Goal: Task Accomplishment & Management: Manage account settings

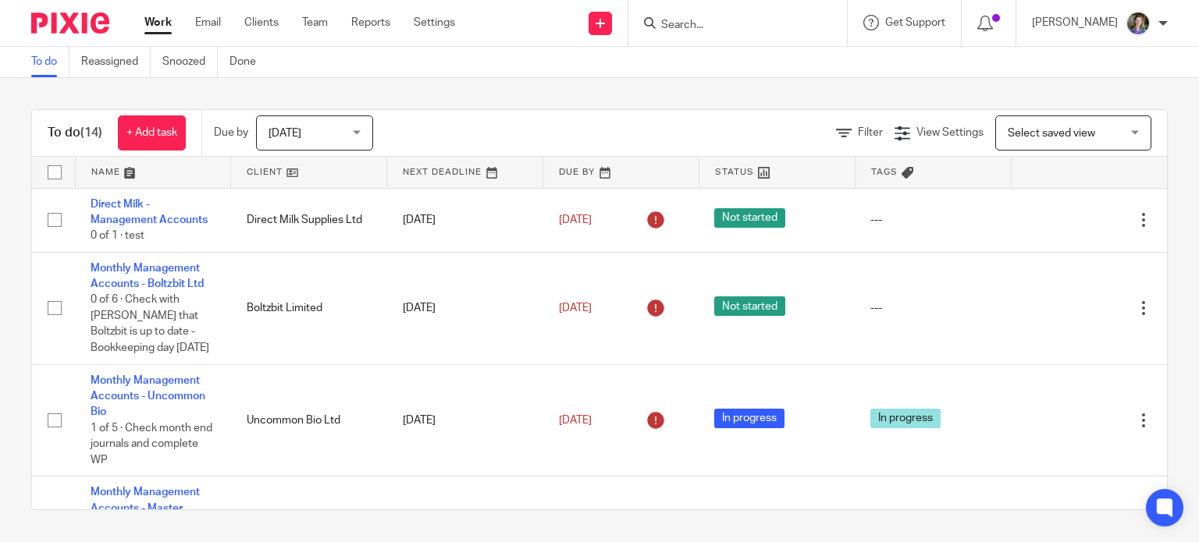
click at [288, 166] on link at bounding box center [308, 172] width 155 height 31
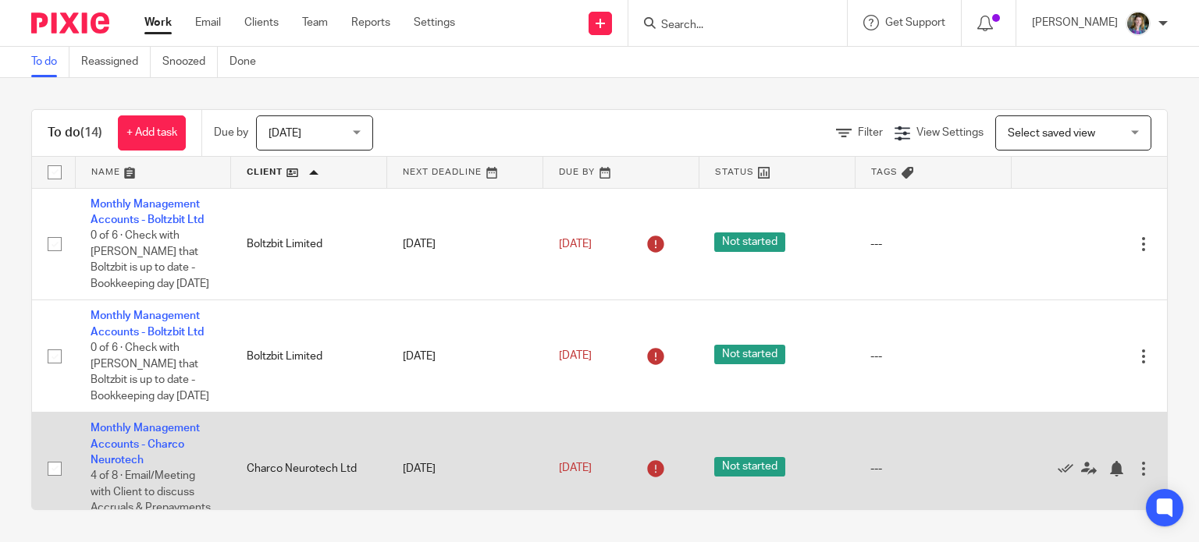
scroll to position [234, 0]
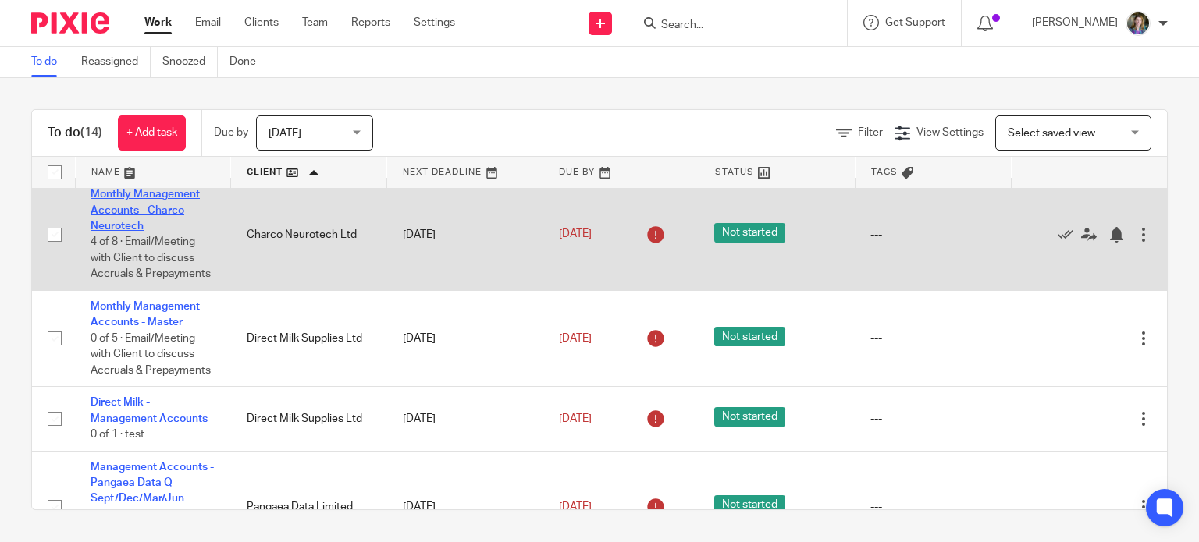
click at [172, 196] on link "Monthly Management Accounts - Charco Neurotech" at bounding box center [145, 210] width 109 height 43
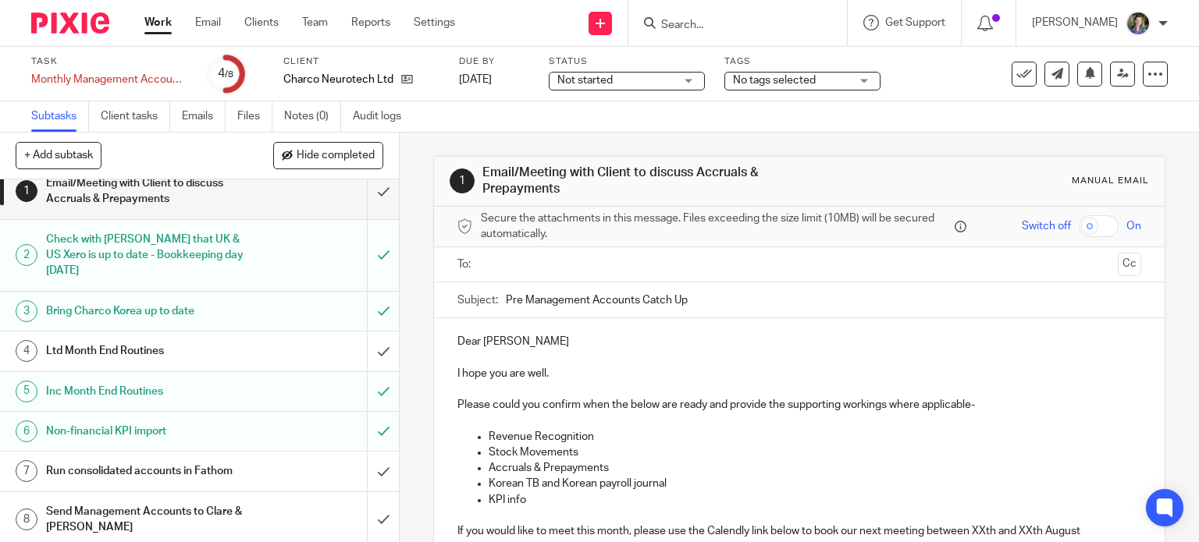
scroll to position [20, 0]
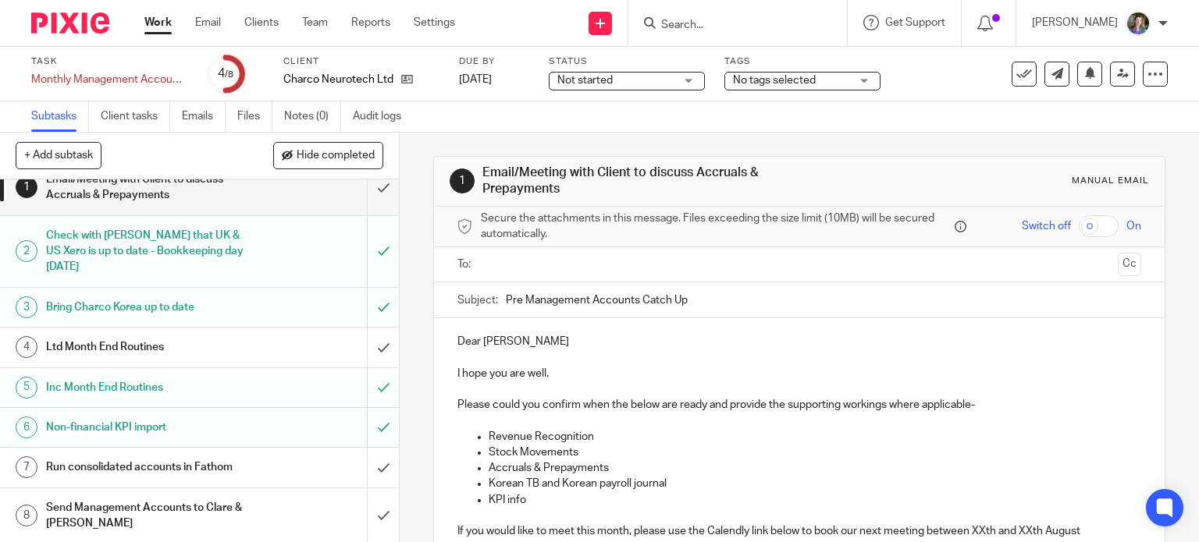
click at [212, 468] on h1 "Run consolidated accounts in Fathom" at bounding box center [148, 467] width 204 height 23
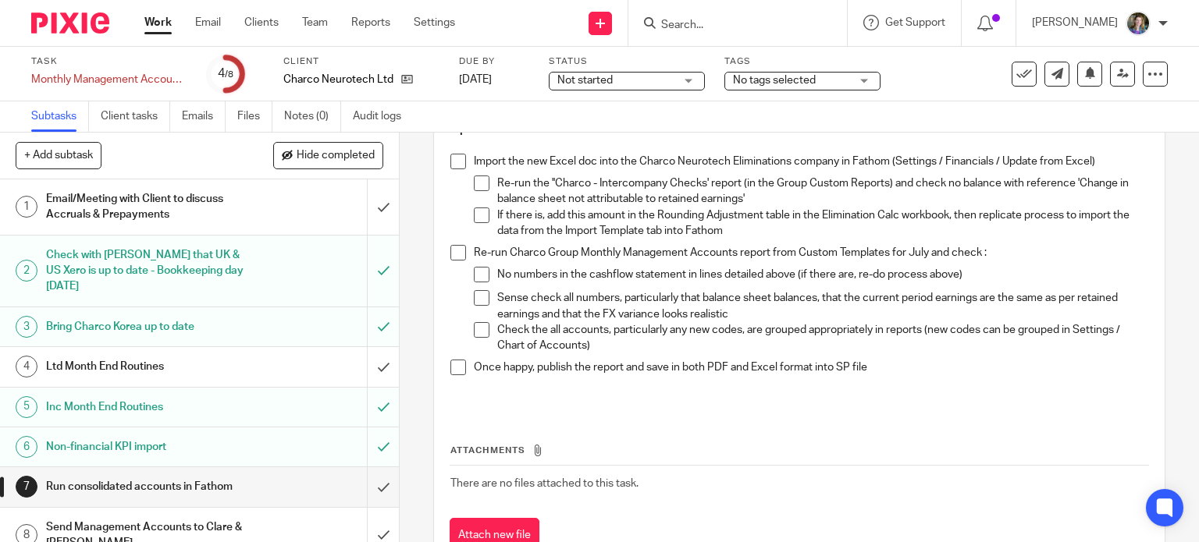
scroll to position [546, 0]
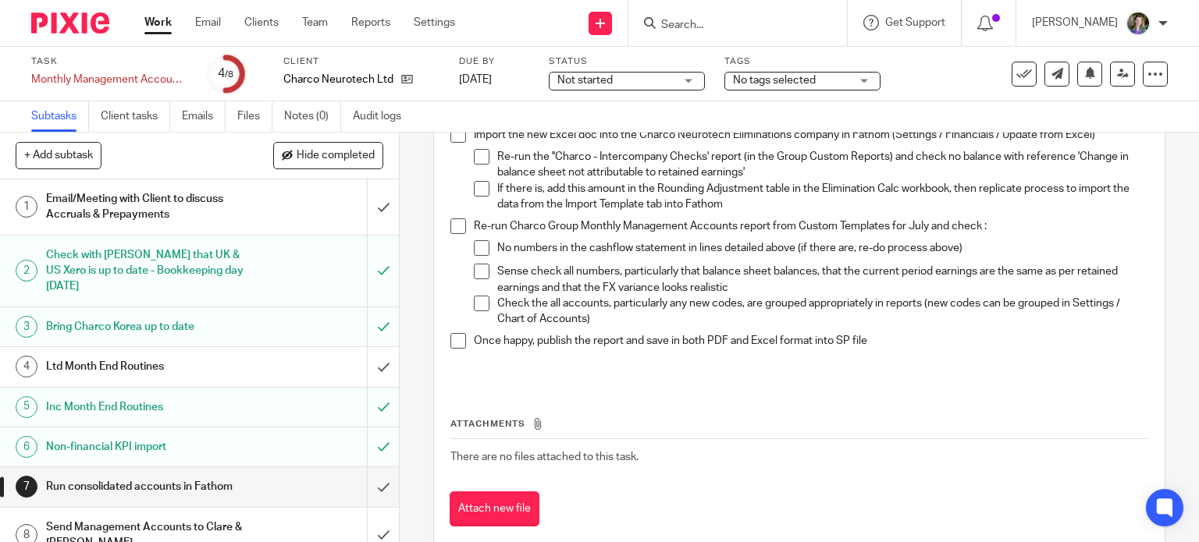
click at [450, 340] on span at bounding box center [458, 341] width 16 height 16
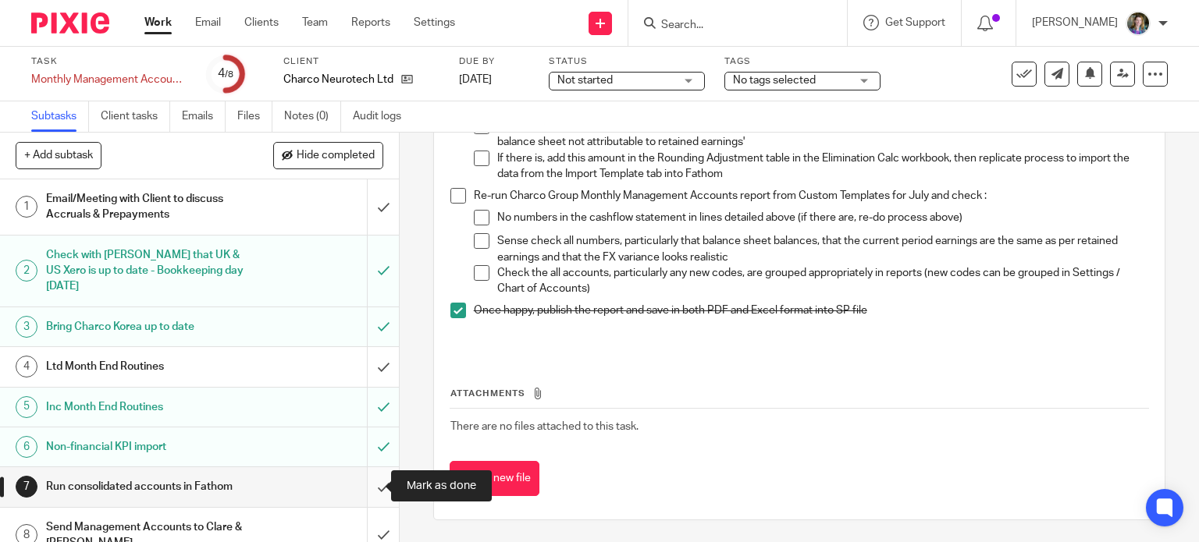
click at [363, 483] on input "submit" at bounding box center [199, 487] width 399 height 39
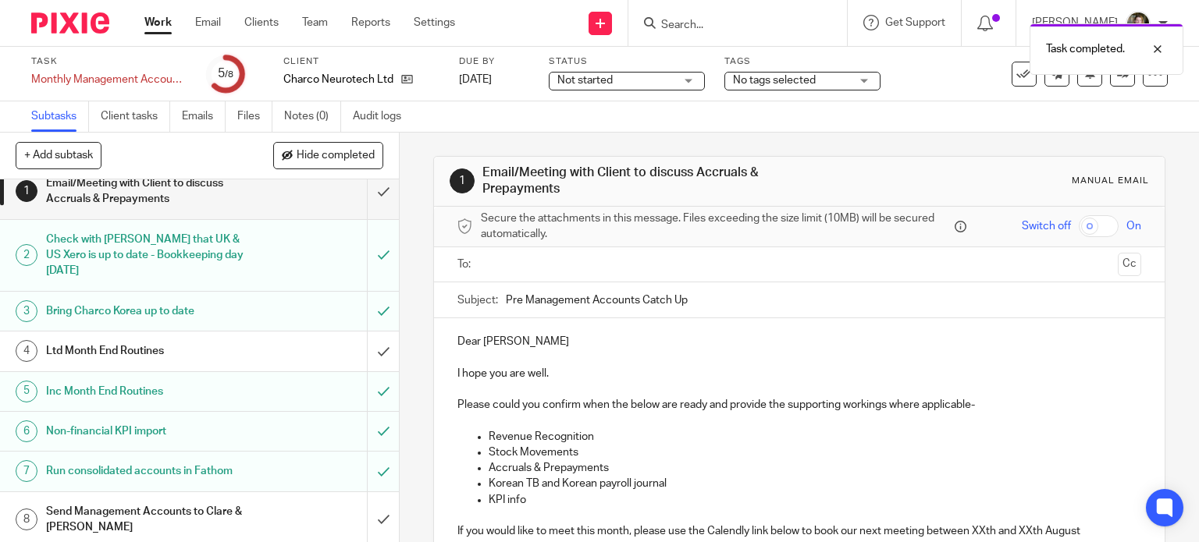
scroll to position [20, 0]
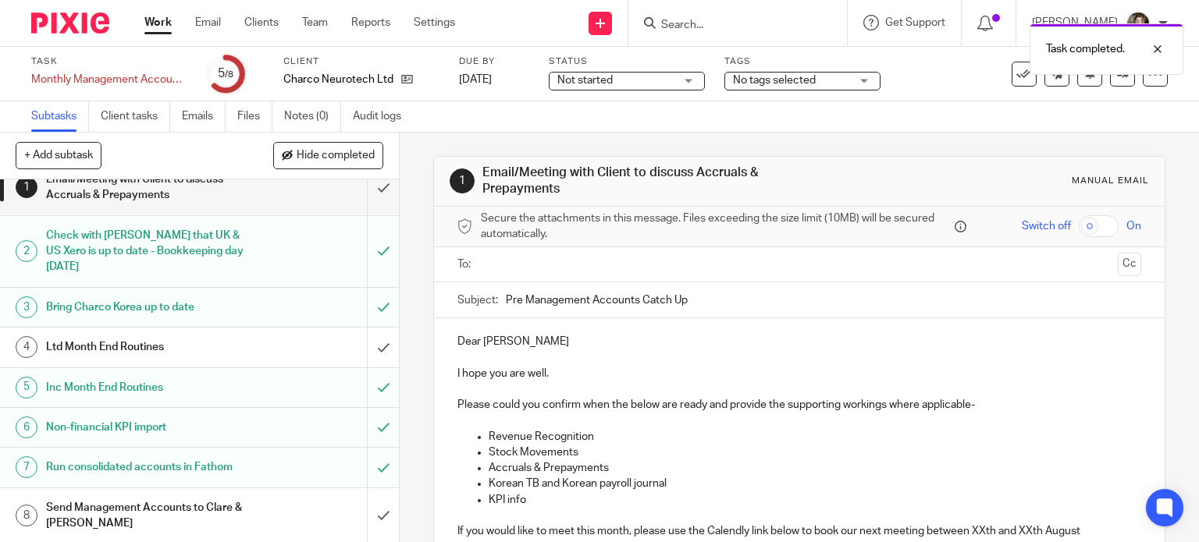
click at [300, 507] on div "Send Management Accounts to Clare & [PERSON_NAME]" at bounding box center [198, 516] width 305 height 40
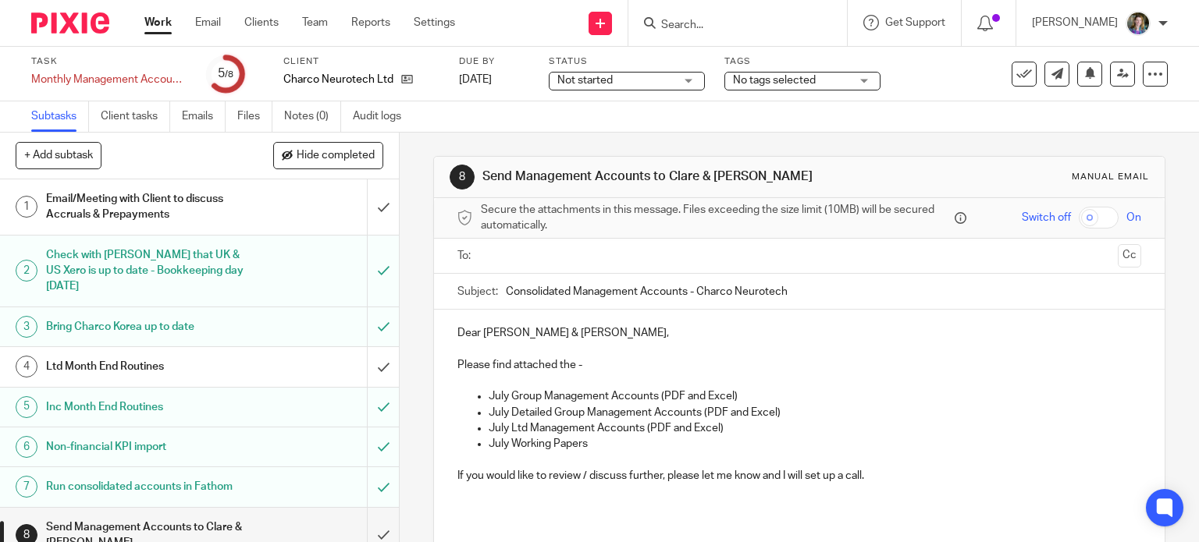
scroll to position [106, 0]
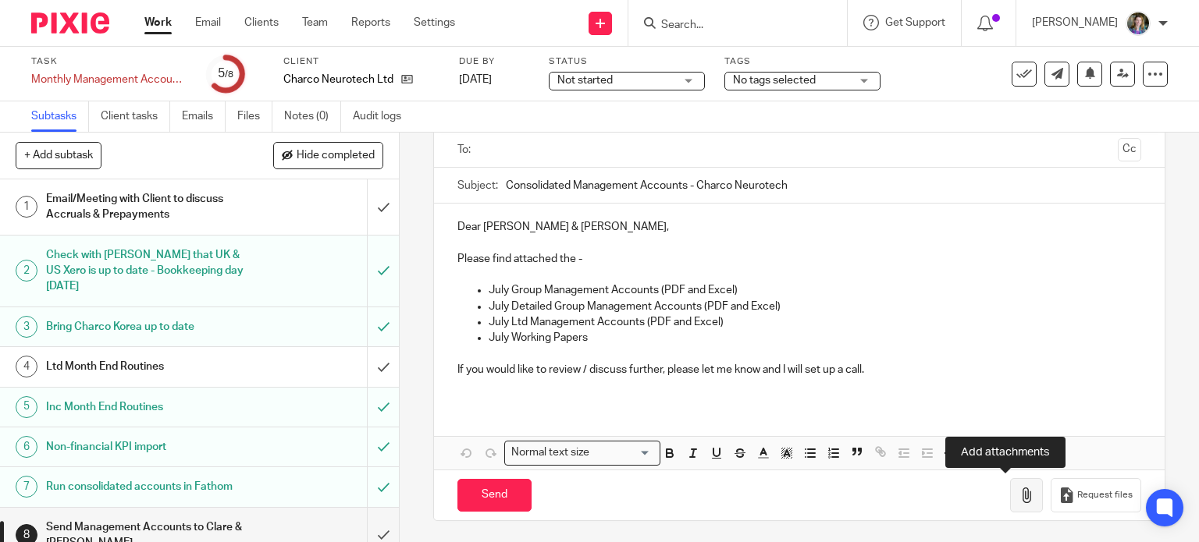
click at [1019, 492] on icon "button" at bounding box center [1027, 496] width 16 height 16
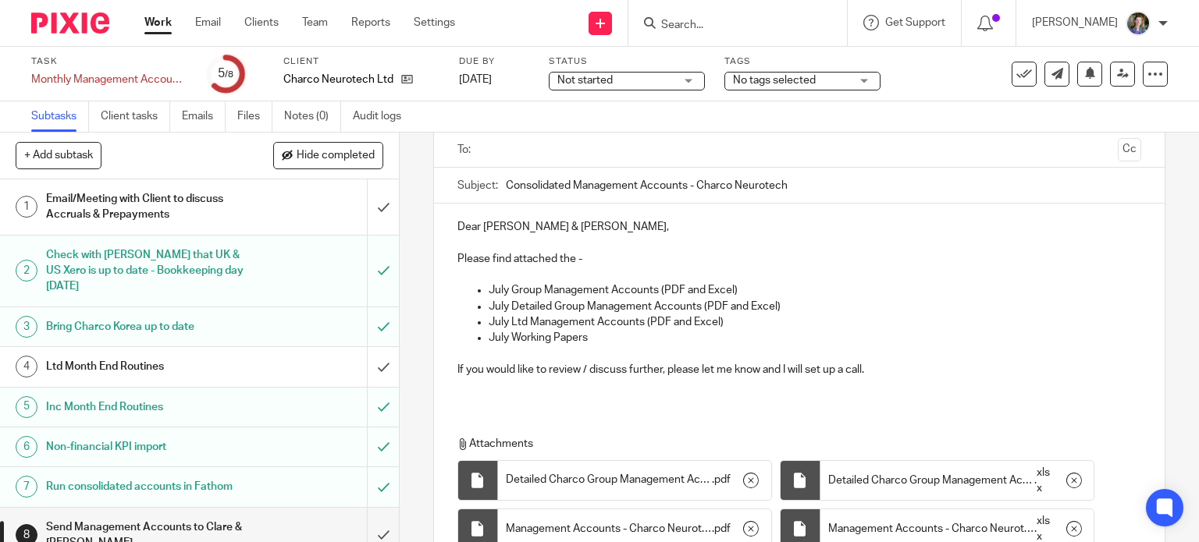
click at [941, 340] on p "July Working Papers" at bounding box center [815, 338] width 653 height 16
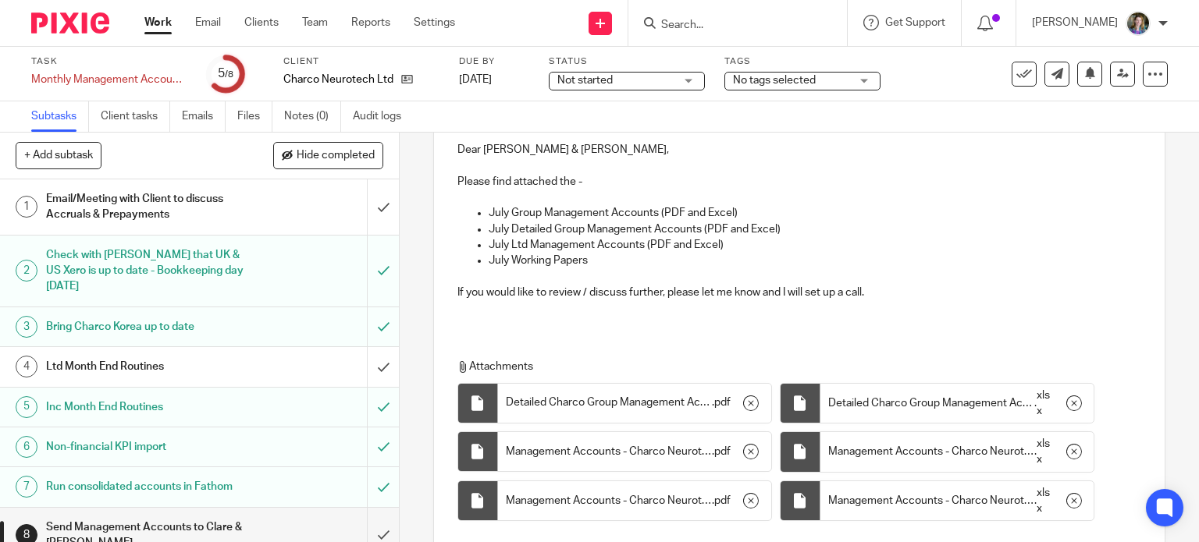
scroll to position [262, 0]
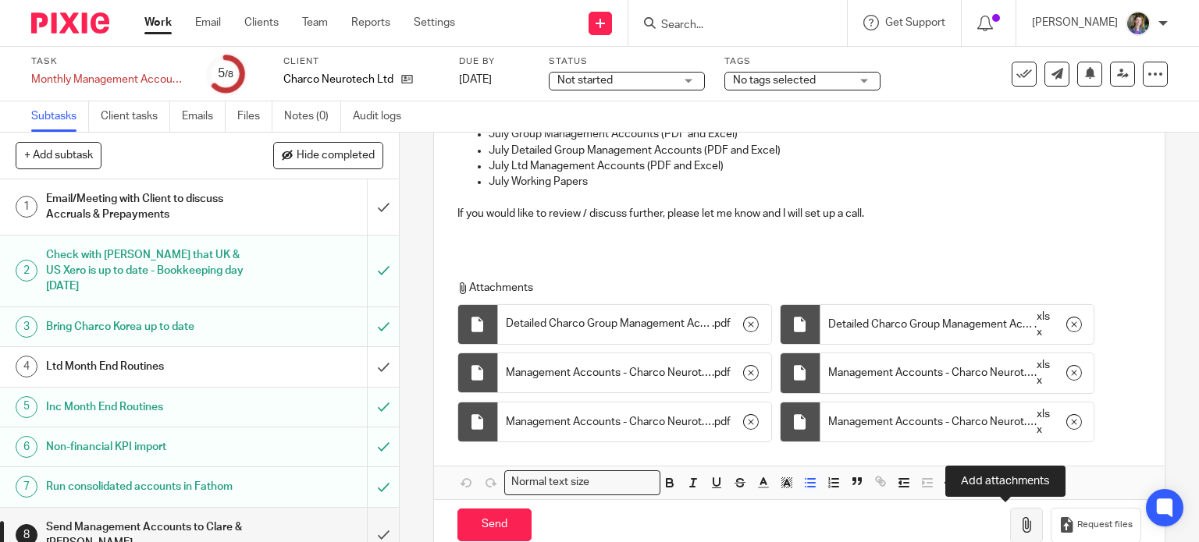
click at [1019, 517] on icon "button" at bounding box center [1027, 525] width 16 height 16
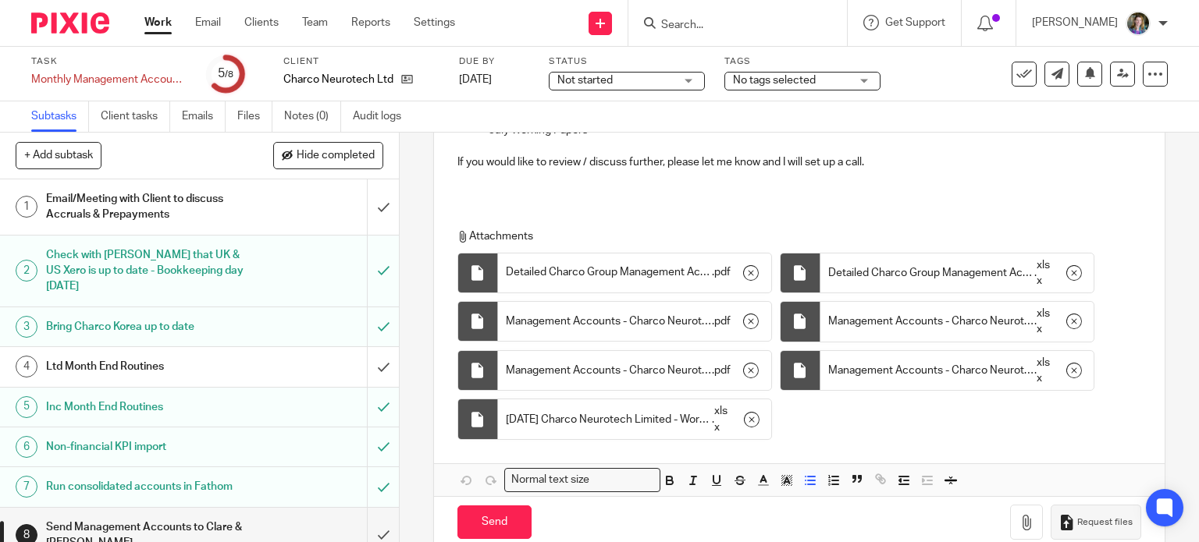
scroll to position [340, 0]
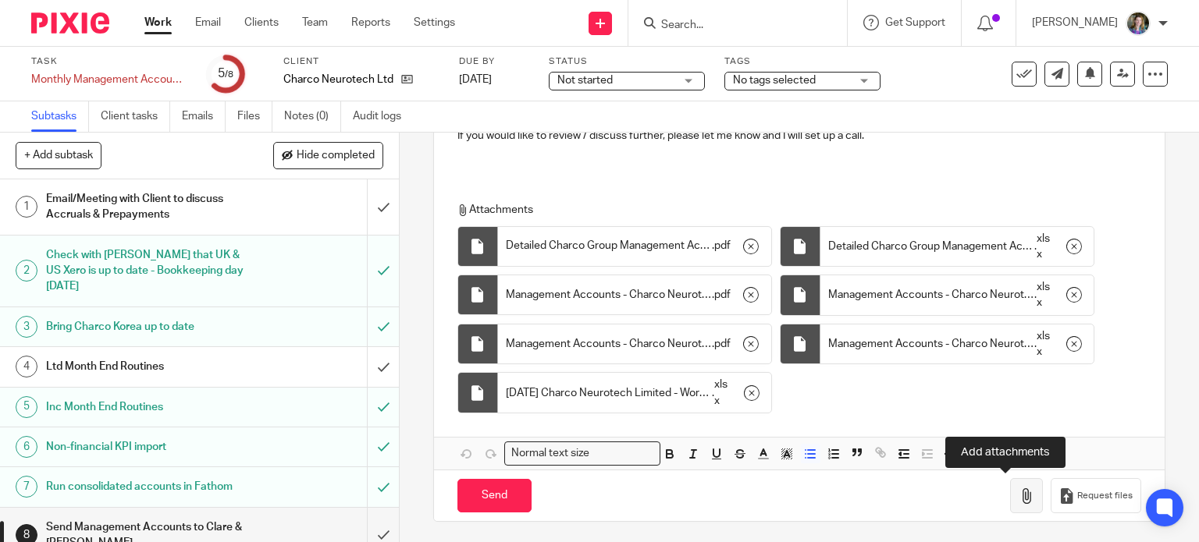
click at [1019, 492] on icon "button" at bounding box center [1027, 497] width 16 height 16
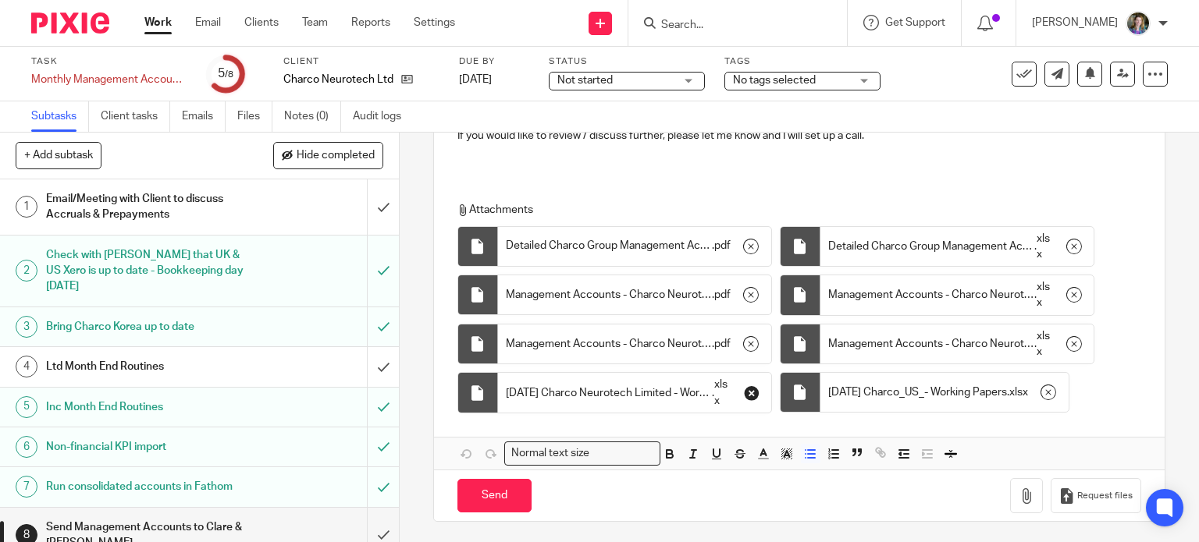
click at [751, 391] on icon "button" at bounding box center [752, 394] width 16 height 16
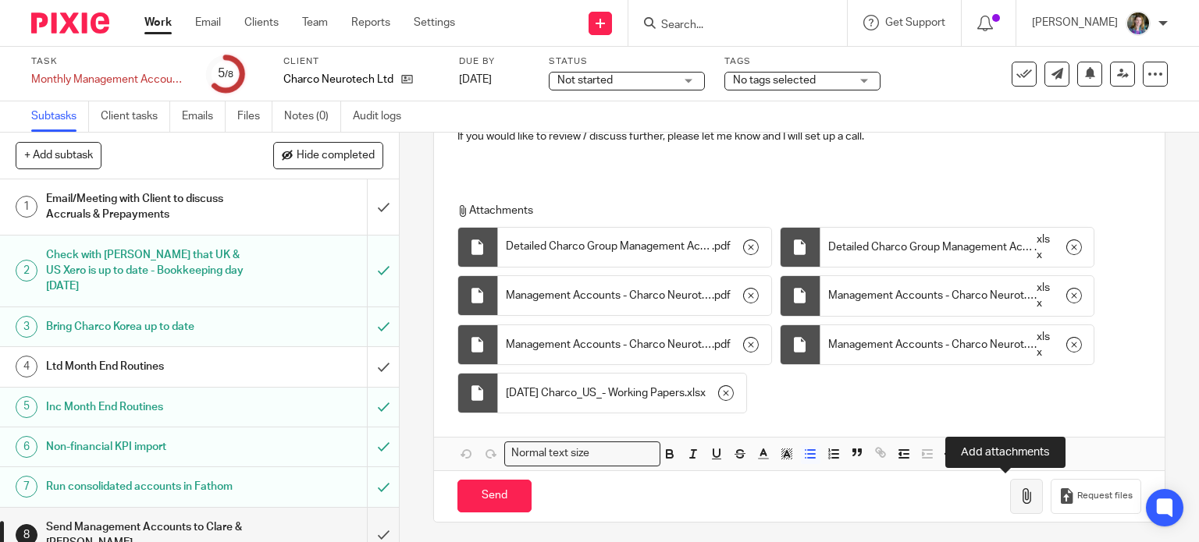
click at [1019, 491] on icon "button" at bounding box center [1027, 497] width 16 height 16
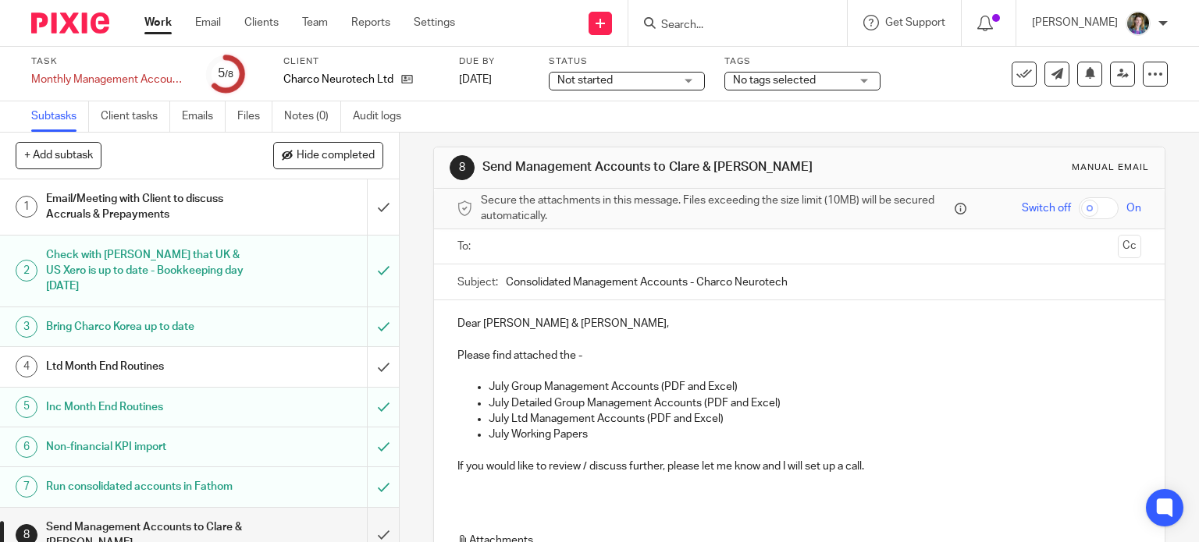
scroll to position [0, 0]
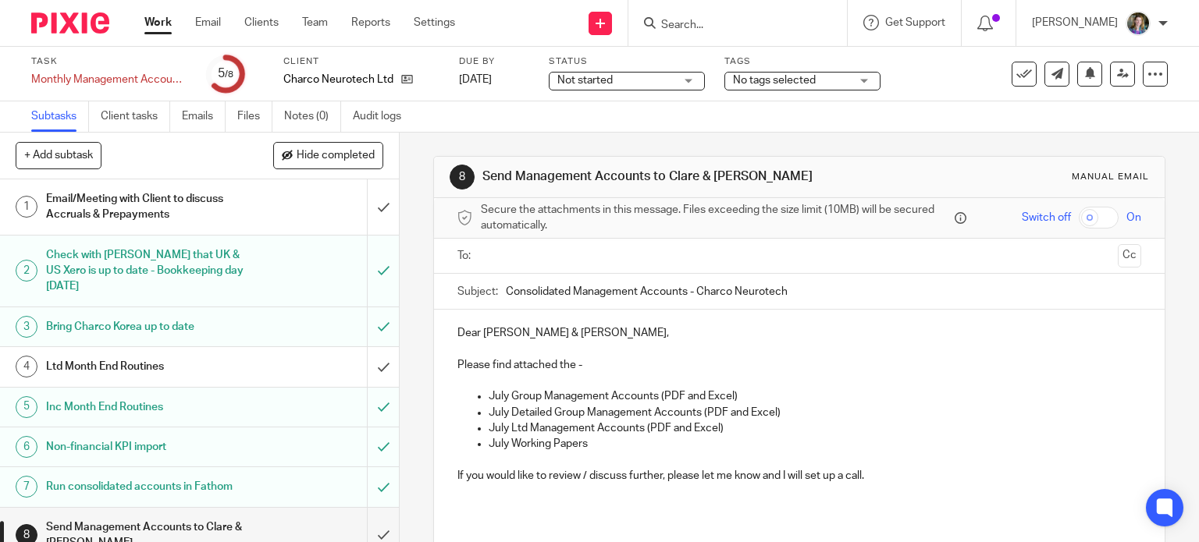
click at [556, 257] on input "text" at bounding box center [798, 256] width 625 height 18
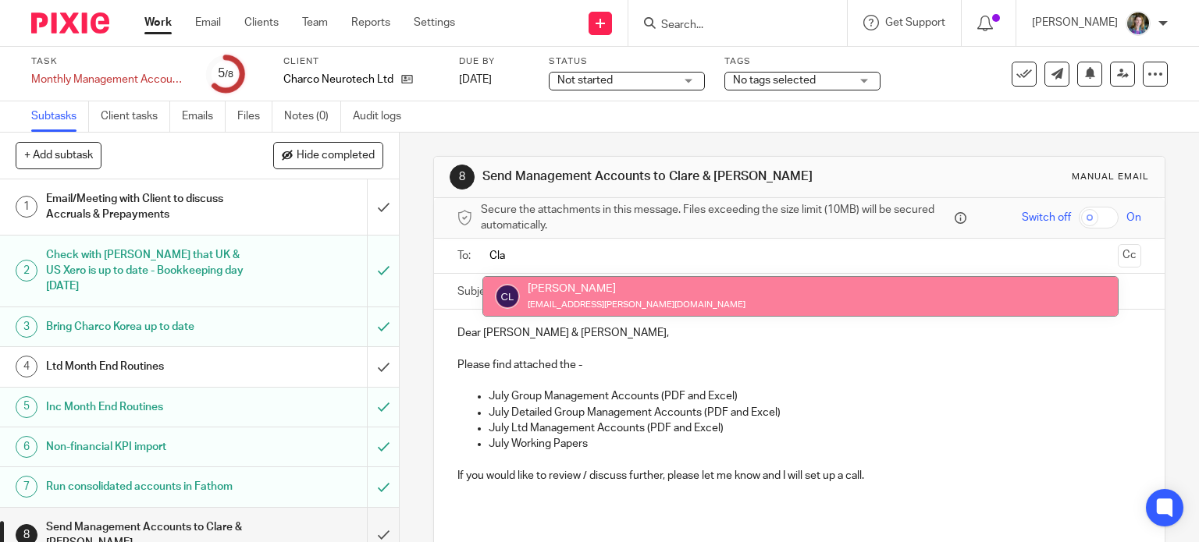
type input "Cla"
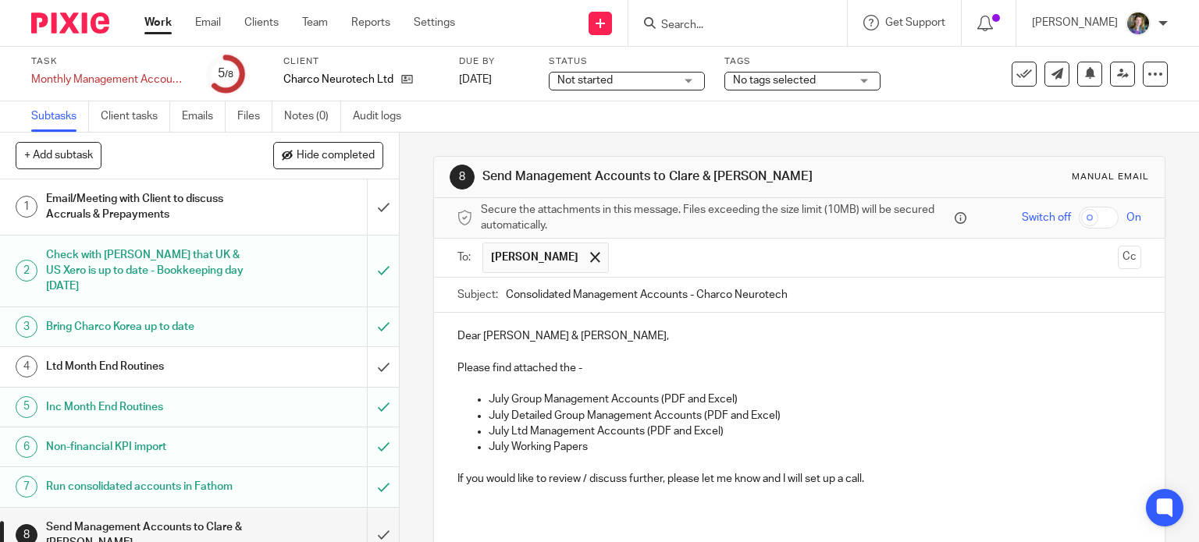
click at [645, 263] on input "text" at bounding box center [864, 258] width 495 height 30
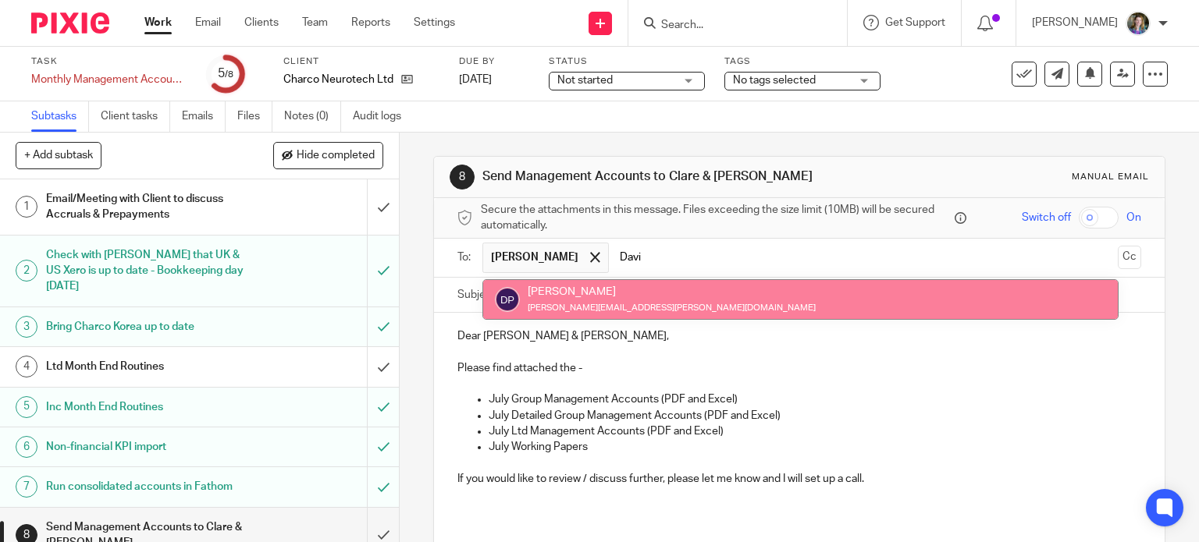
type input "Davi"
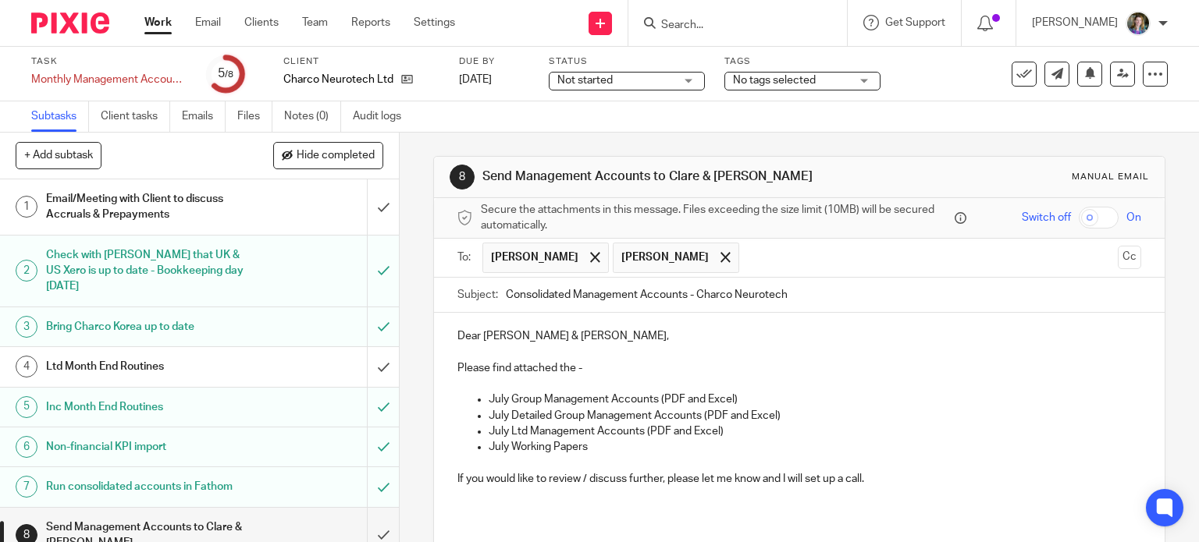
click at [914, 358] on p at bounding box center [799, 353] width 684 height 16
click at [756, 250] on input "text" at bounding box center [929, 258] width 364 height 30
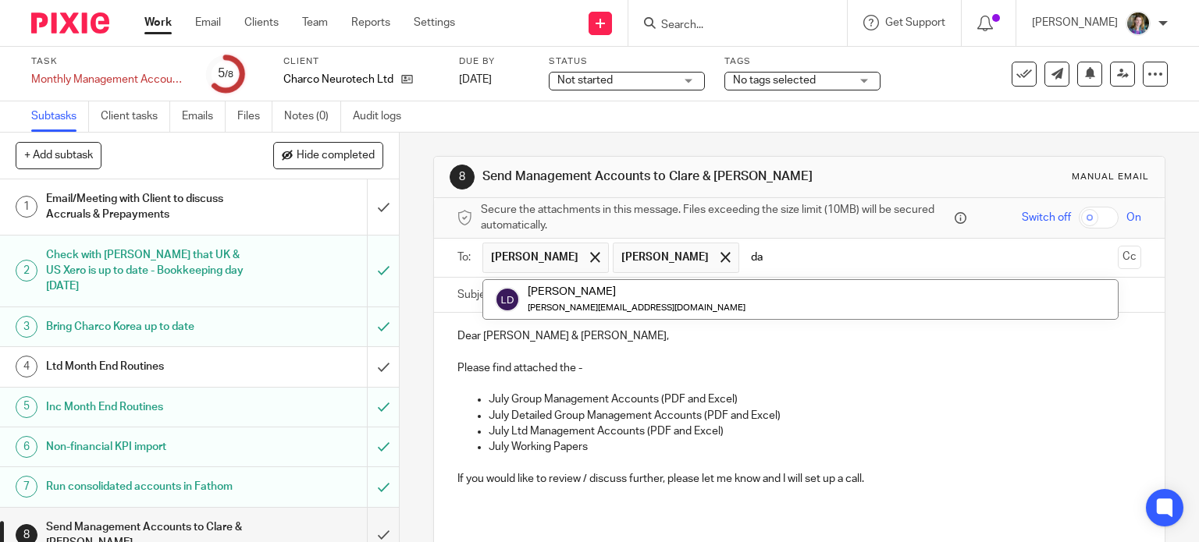
type input "d"
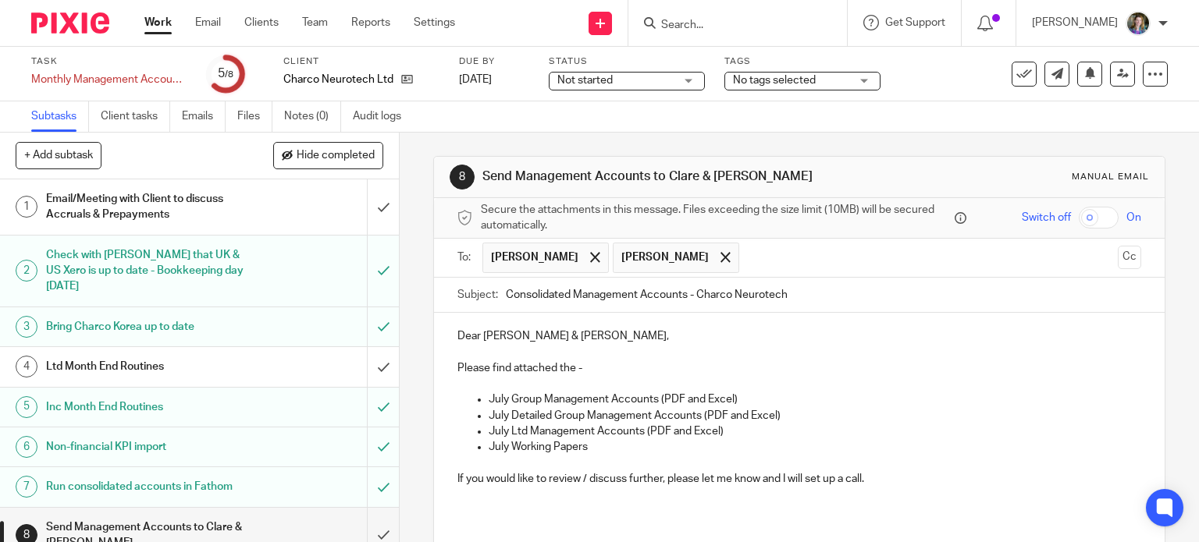
drag, startPoint x: 880, startPoint y: 355, endPoint x: 872, endPoint y: 354, distance: 7.8
click at [877, 356] on p at bounding box center [799, 353] width 684 height 16
click at [609, 364] on p "Please find attached the -" at bounding box center [799, 369] width 684 height 16
drag, startPoint x: 945, startPoint y: 318, endPoint x: 930, endPoint y: 349, distance: 34.9
click at [939, 327] on div "Dear Clare & David, Please find attached the following documents: July Group Ma…" at bounding box center [799, 413] width 731 height 201
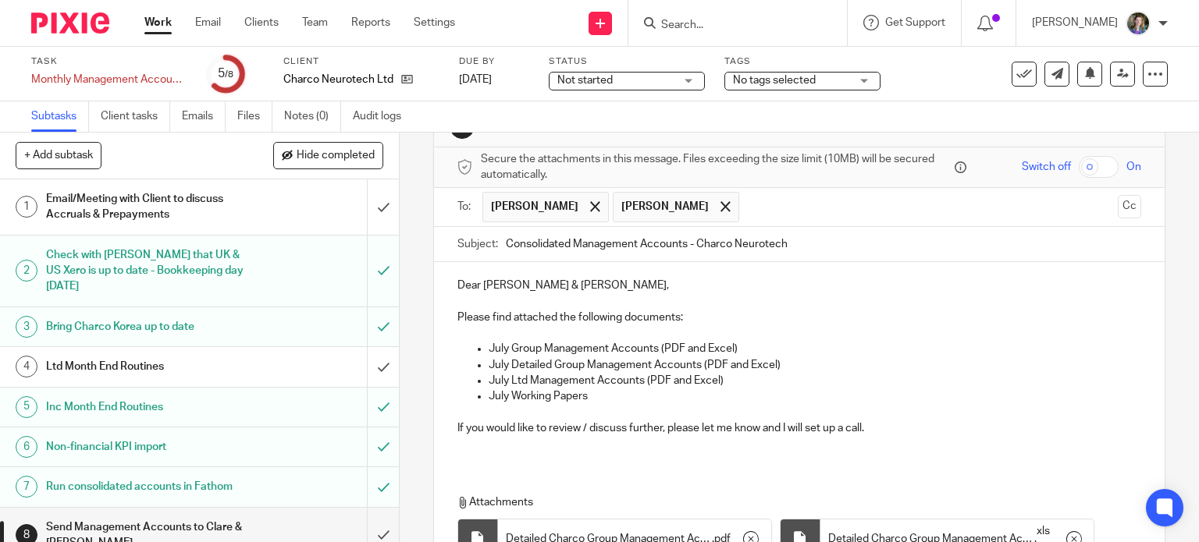
scroll to position [78, 0]
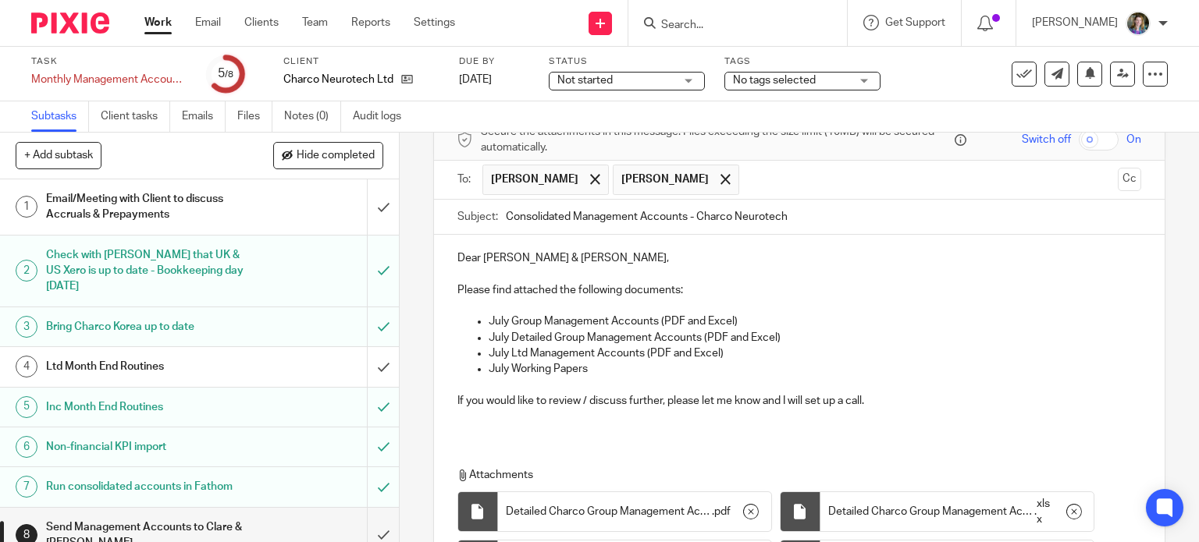
drag, startPoint x: 589, startPoint y: 446, endPoint x: 585, endPoint y: 439, distance: 8.4
click at [589, 446] on div "Dear Clare & David, Please find attached the following documents: July Group Ma…" at bounding box center [799, 485] width 731 height 500
click at [555, 424] on div "Dear Clare & David, Please find attached the following documents: July Group Ma…" at bounding box center [799, 335] width 731 height 201
click at [555, 431] on div "Dear Clare & David, Please find attached the following documents: July Group Ma…" at bounding box center [799, 335] width 731 height 201
click at [554, 434] on div "Dear Clare & David, Please find attached the following documents: July Group Ma…" at bounding box center [799, 335] width 731 height 201
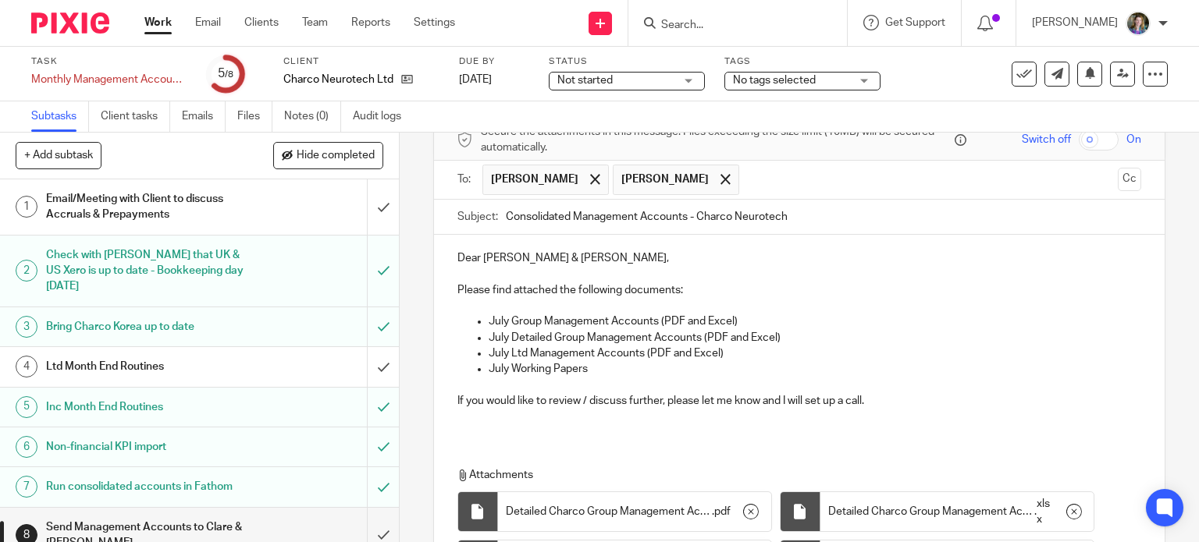
drag, startPoint x: 552, startPoint y: 430, endPoint x: 494, endPoint y: 436, distance: 58.1
click at [549, 431] on div "Dear Clare & David, Please find attached the following documents: July Group Ma…" at bounding box center [799, 335] width 731 height 201
click at [464, 428] on div "Dear Clare & David, Please find attached the following documents: July Group Ma…" at bounding box center [799, 335] width 731 height 201
click at [900, 395] on p "If you would like to review / discuss further, please let me know and I will se…" at bounding box center [799, 401] width 684 height 16
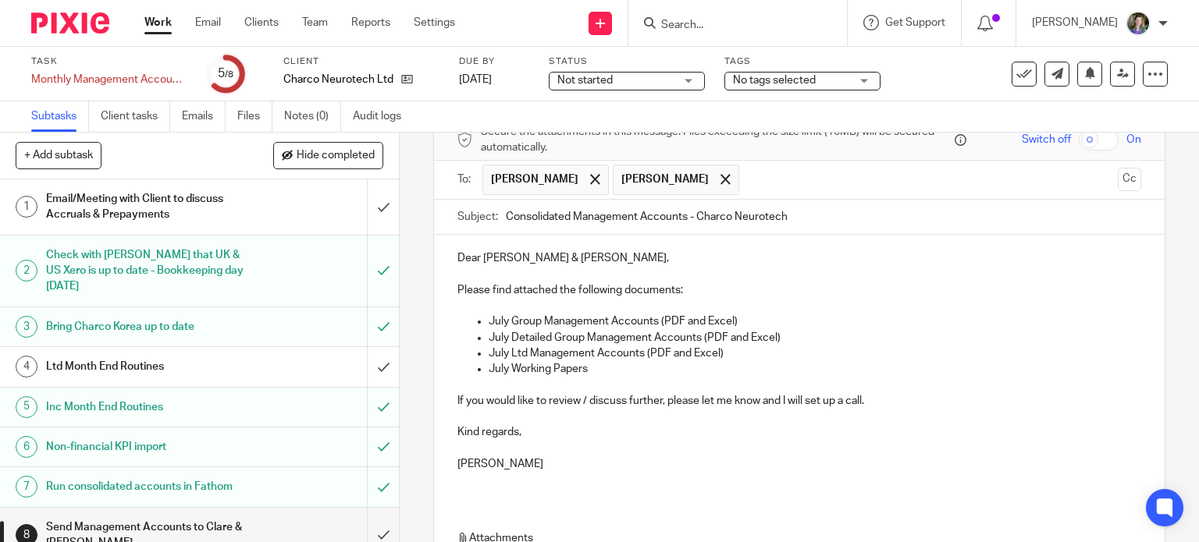
click at [878, 441] on p at bounding box center [799, 449] width 684 height 16
click at [734, 428] on p "Kind regards," at bounding box center [799, 433] width 684 height 16
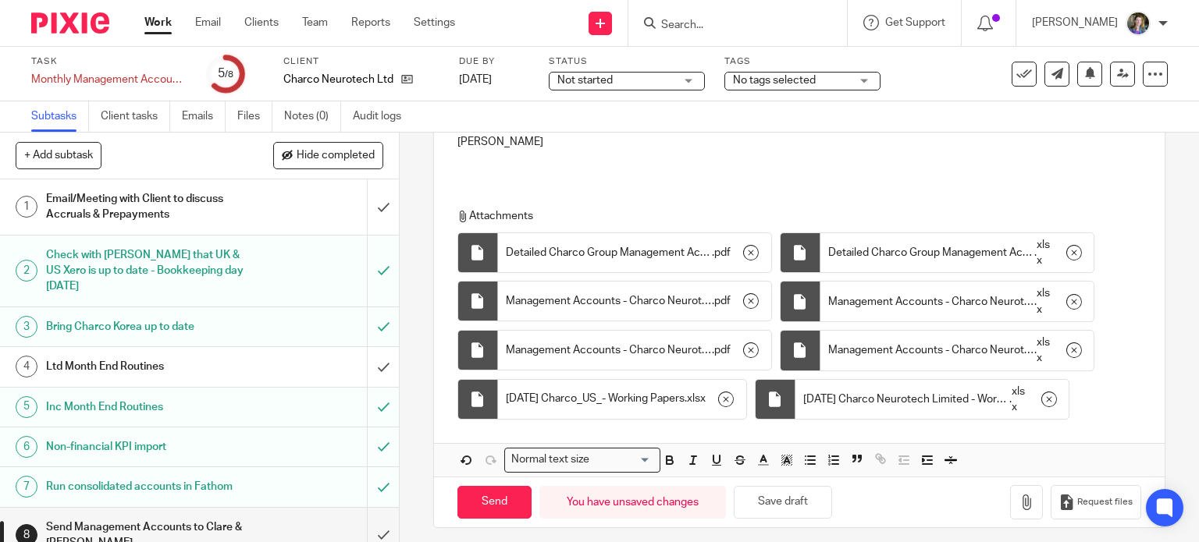
scroll to position [406, 0]
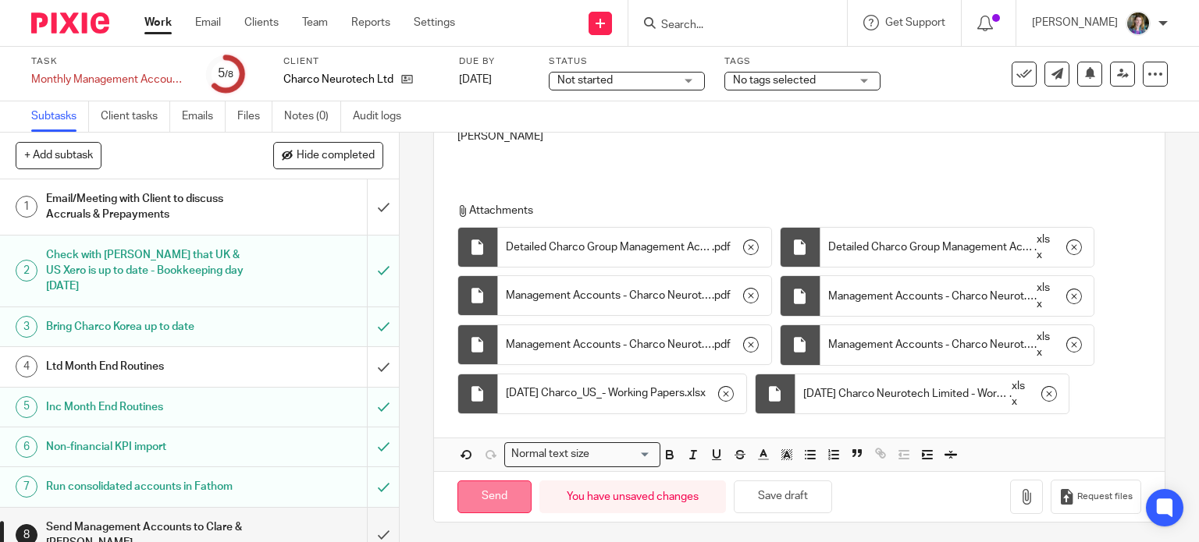
click at [503, 489] on input "Send" at bounding box center [494, 498] width 74 height 34
type input "Sent"
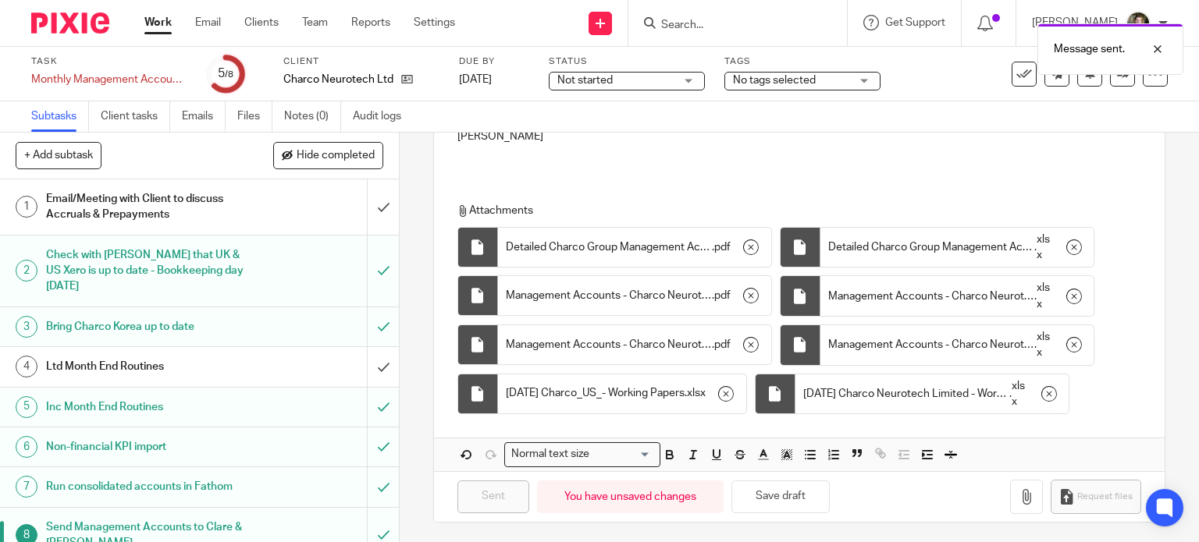
click at [839, 167] on div "Dear Clare & David, Please find attached the following documents: July Group Ma…" at bounding box center [799, 39] width 731 height 265
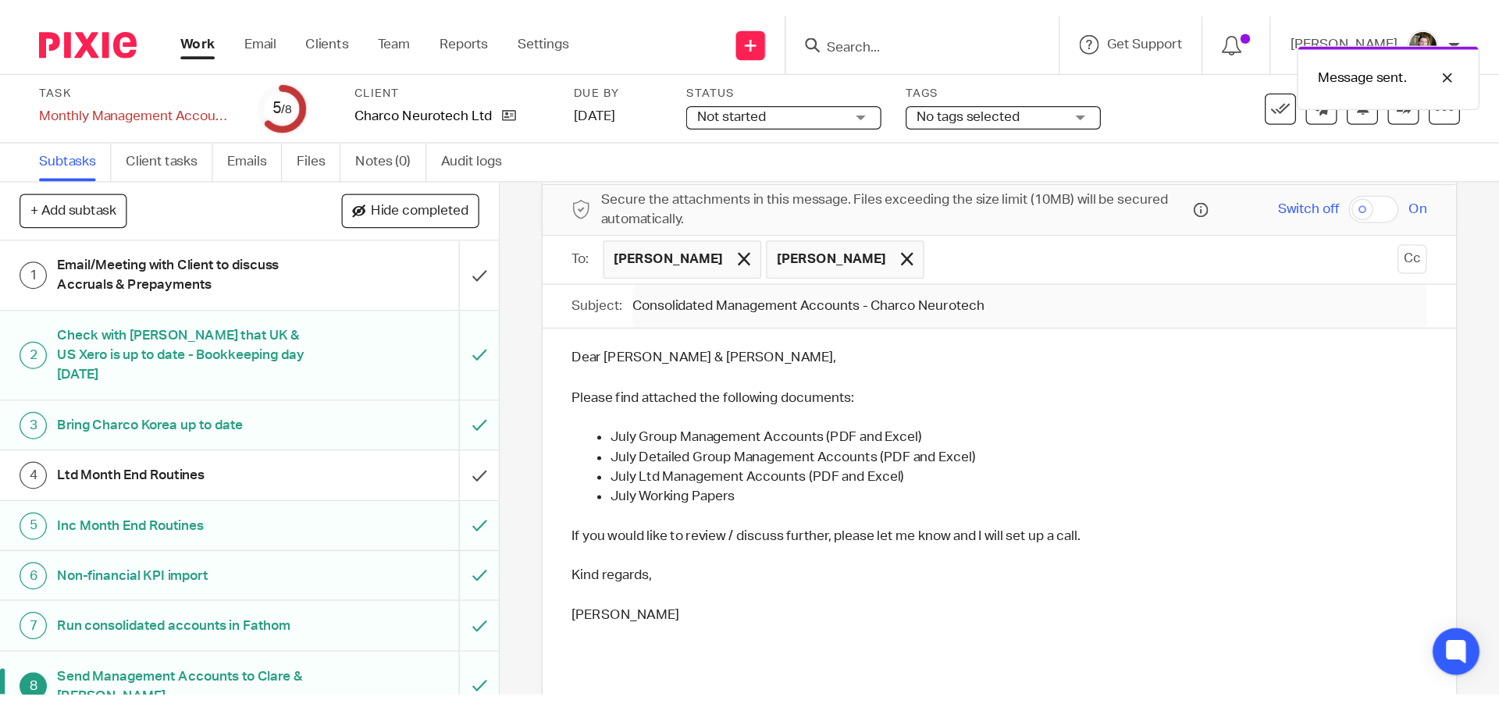
scroll to position [0, 0]
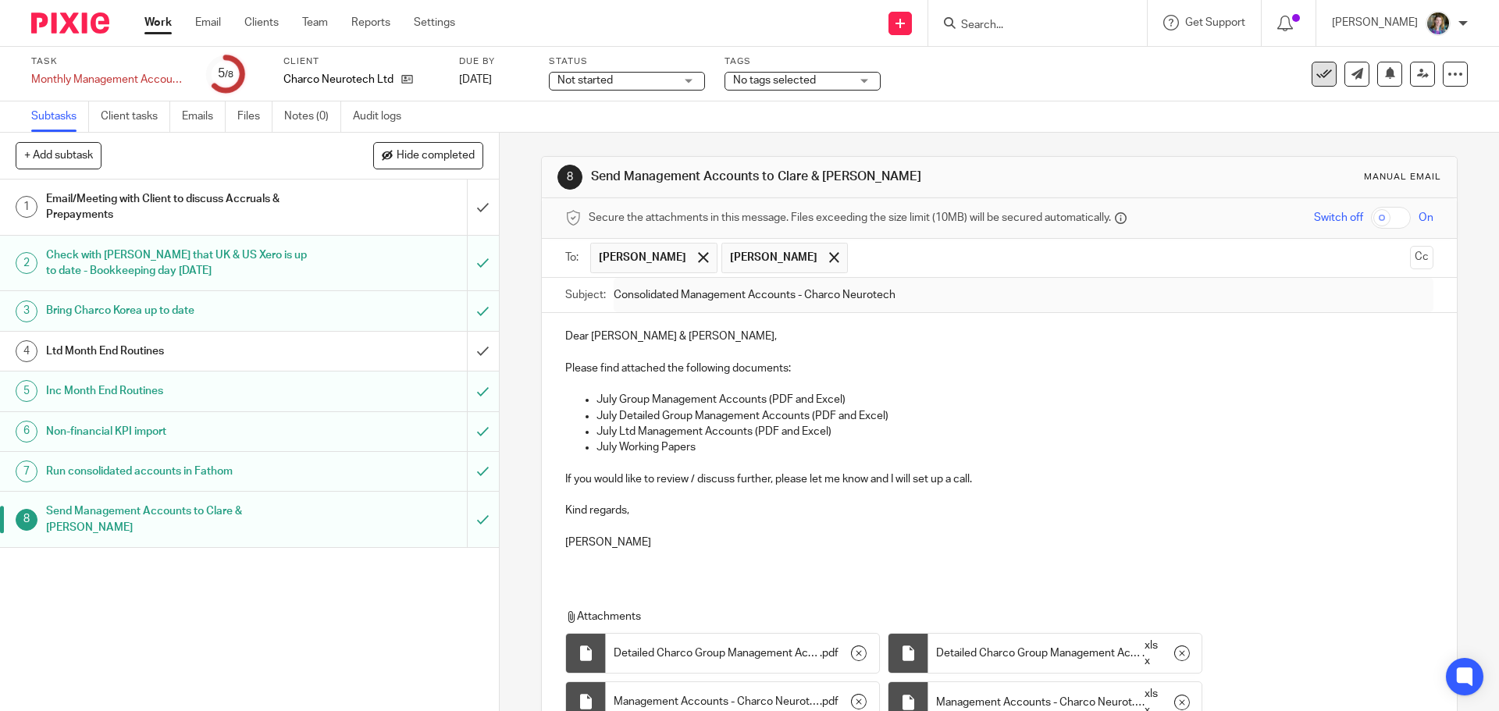
click at [1198, 73] on icon at bounding box center [1324, 74] width 16 height 16
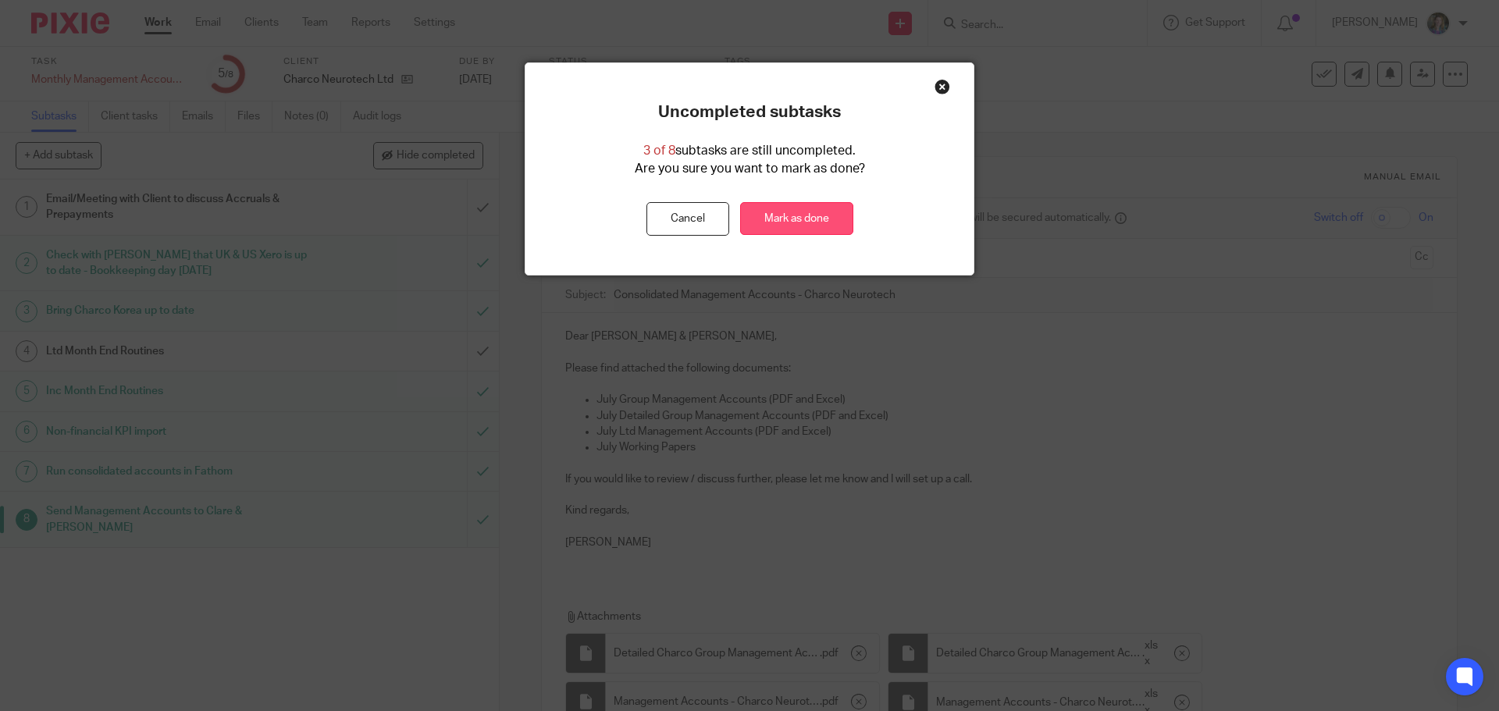
click at [811, 221] on link "Mark as done" at bounding box center [796, 219] width 113 height 34
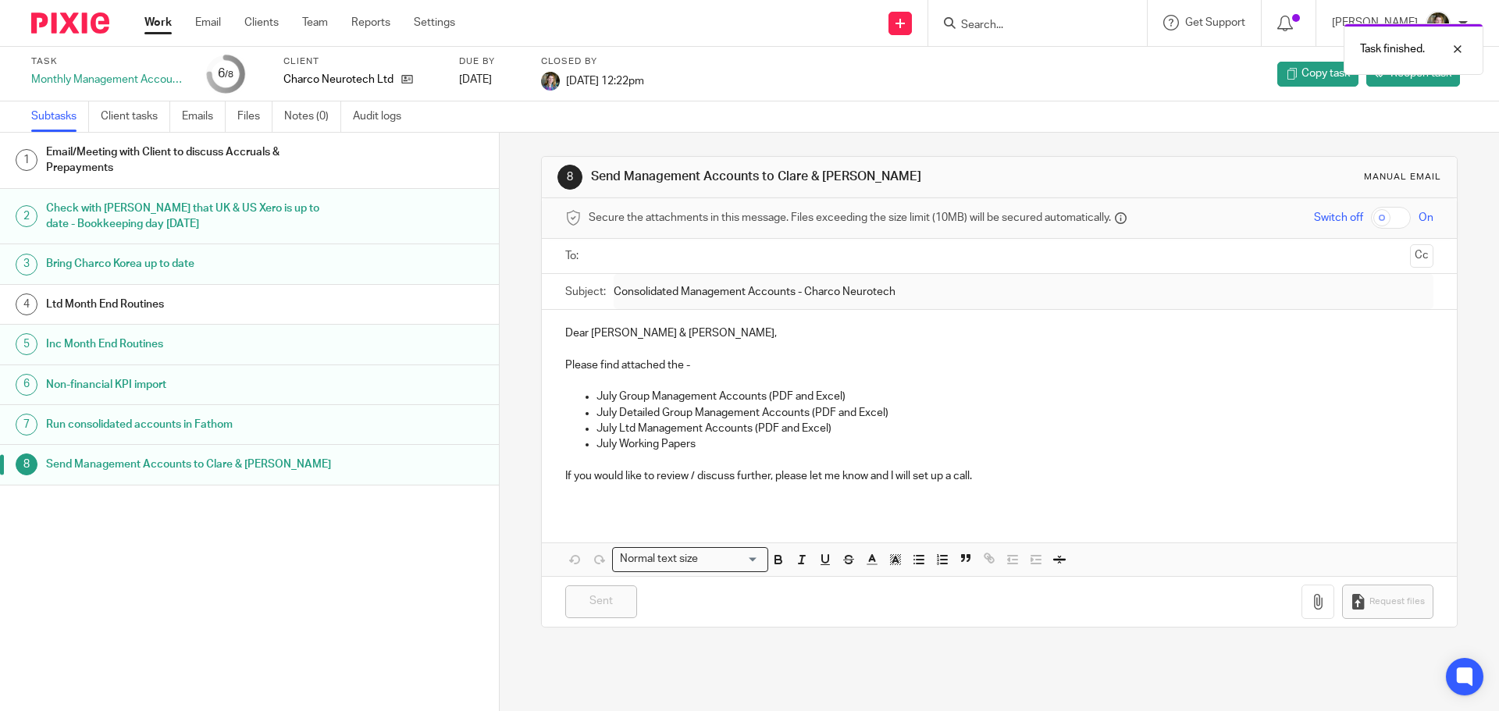
click at [159, 22] on link "Work" at bounding box center [157, 23] width 27 height 16
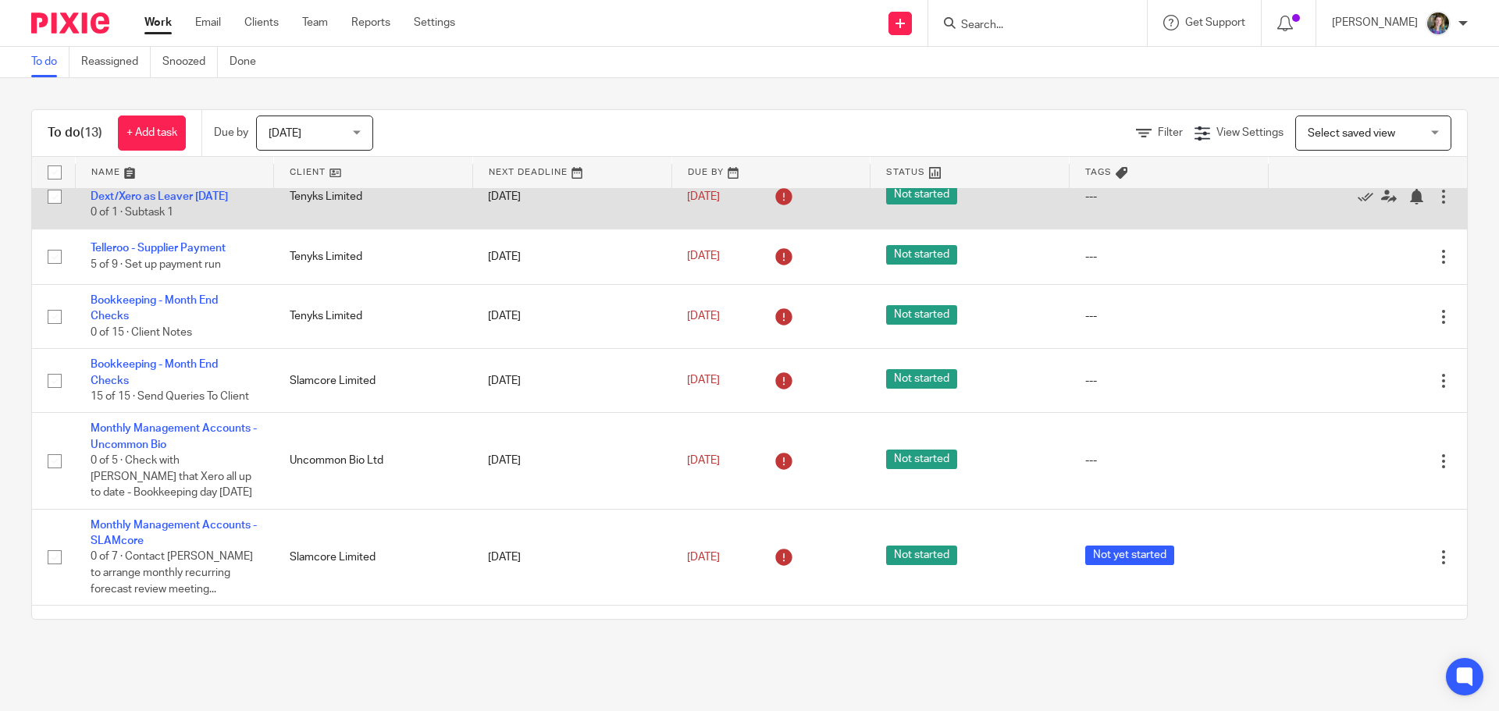
scroll to position [610, 0]
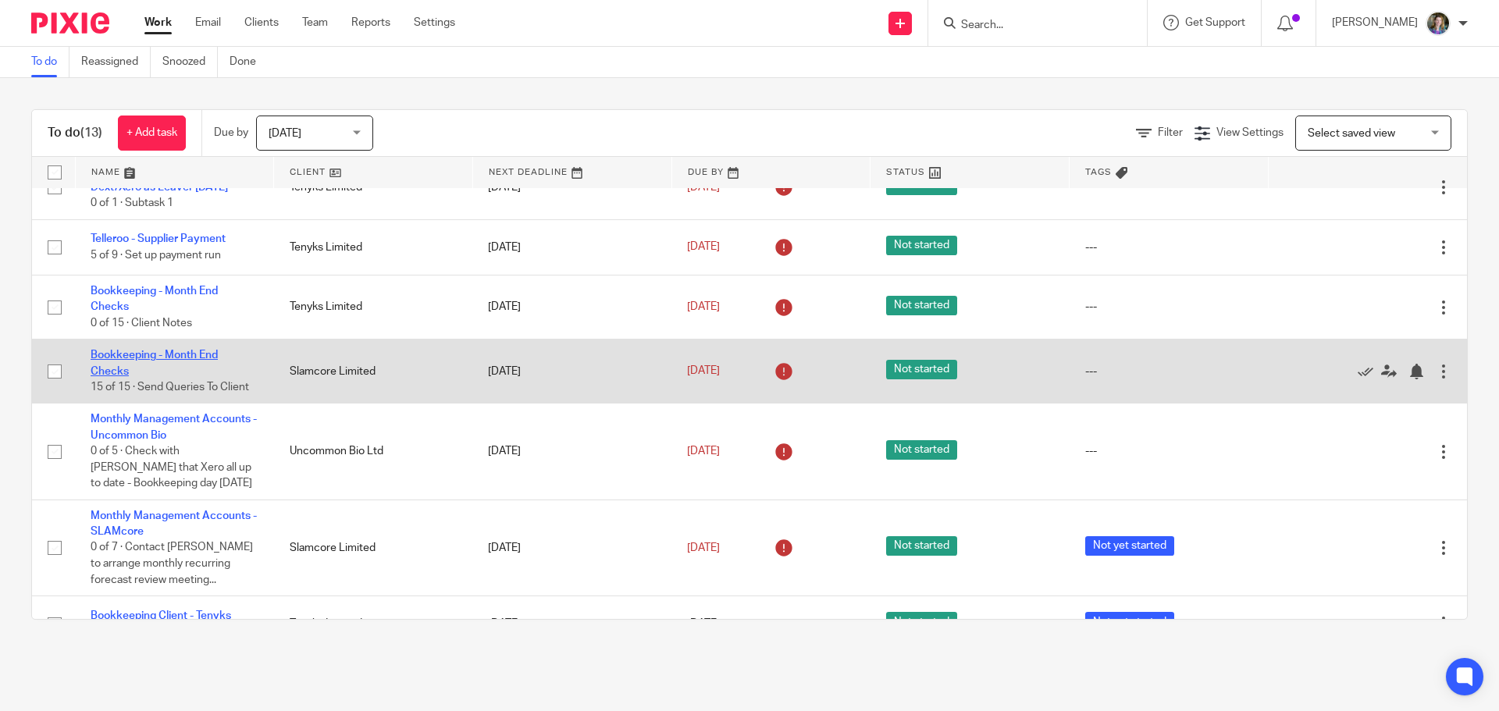
click at [212, 350] on link "Bookkeeping - Month End Checks" at bounding box center [154, 363] width 127 height 27
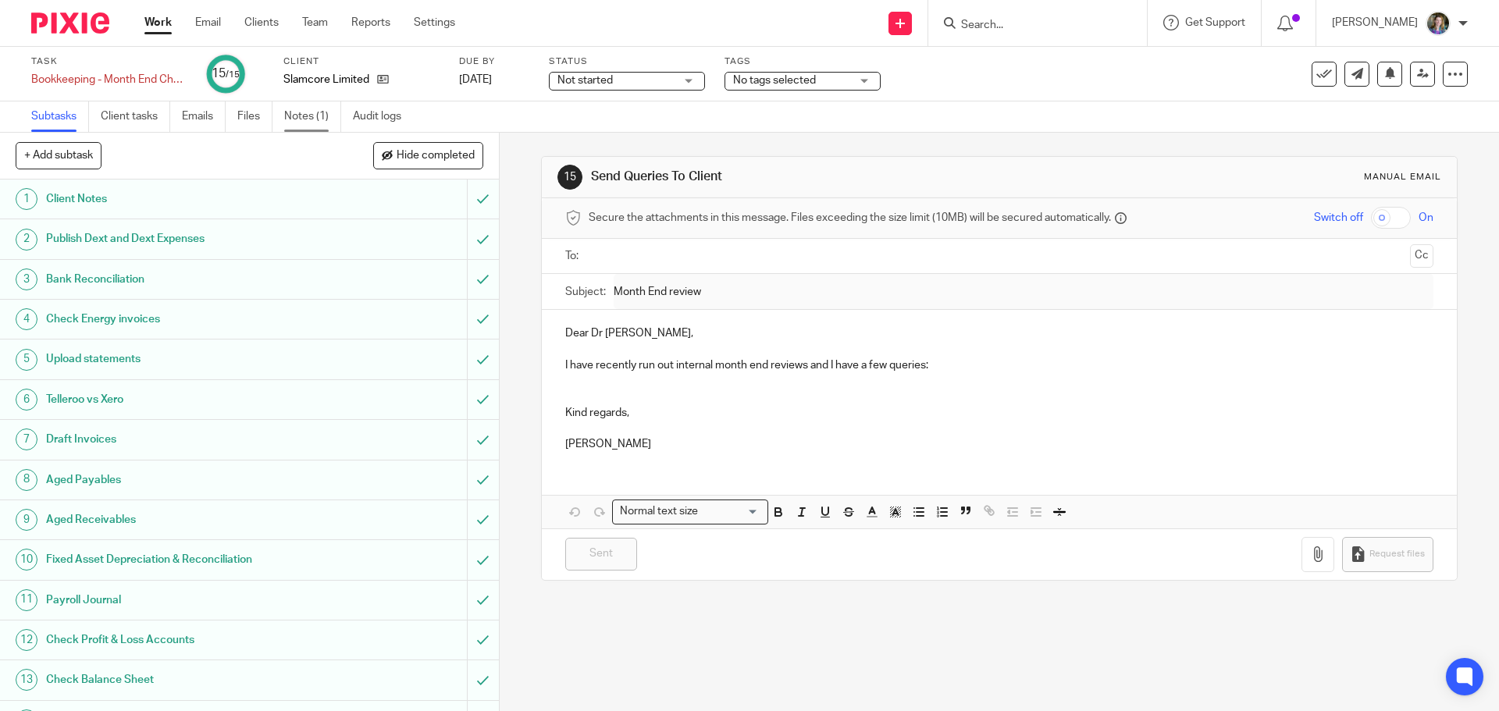
click at [299, 116] on link "Notes (1)" at bounding box center [312, 116] width 57 height 30
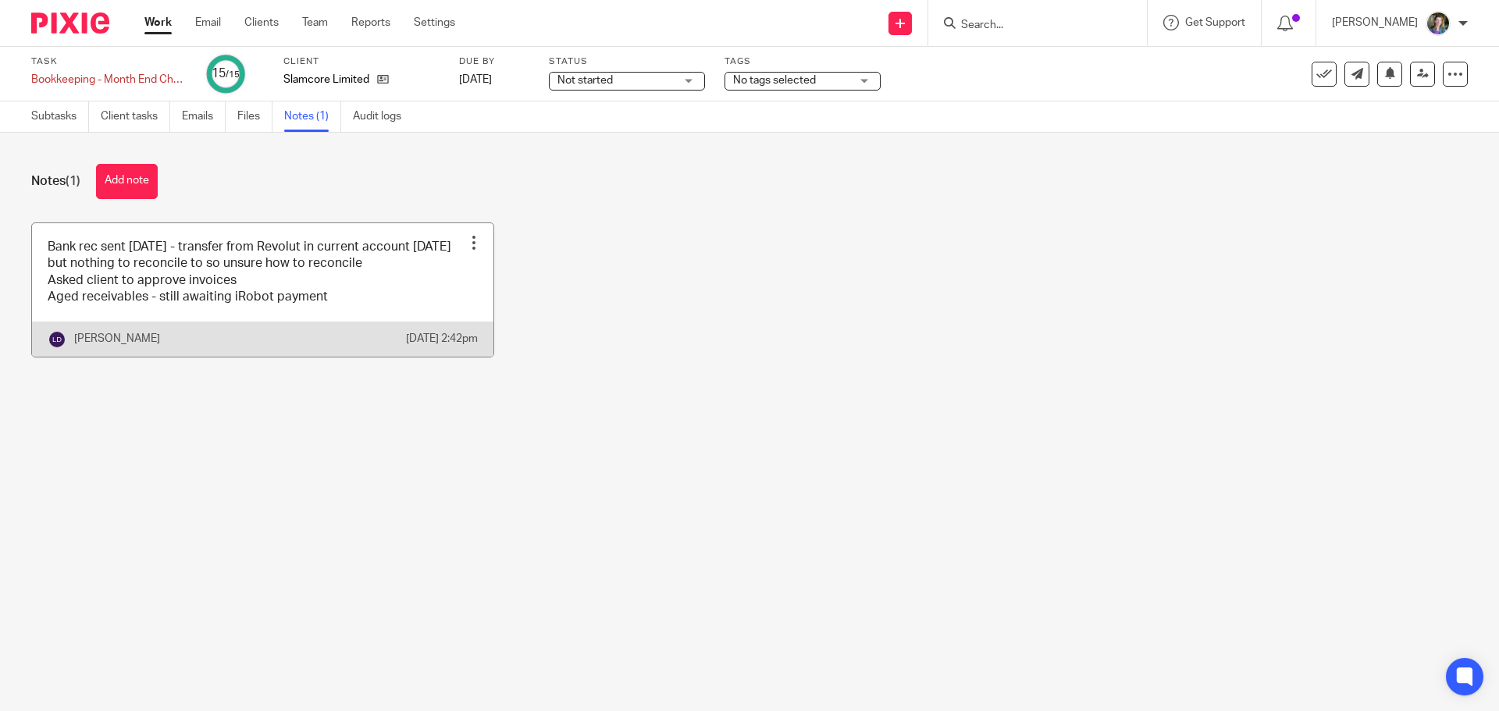
click at [468, 247] on div at bounding box center [474, 243] width 16 height 16
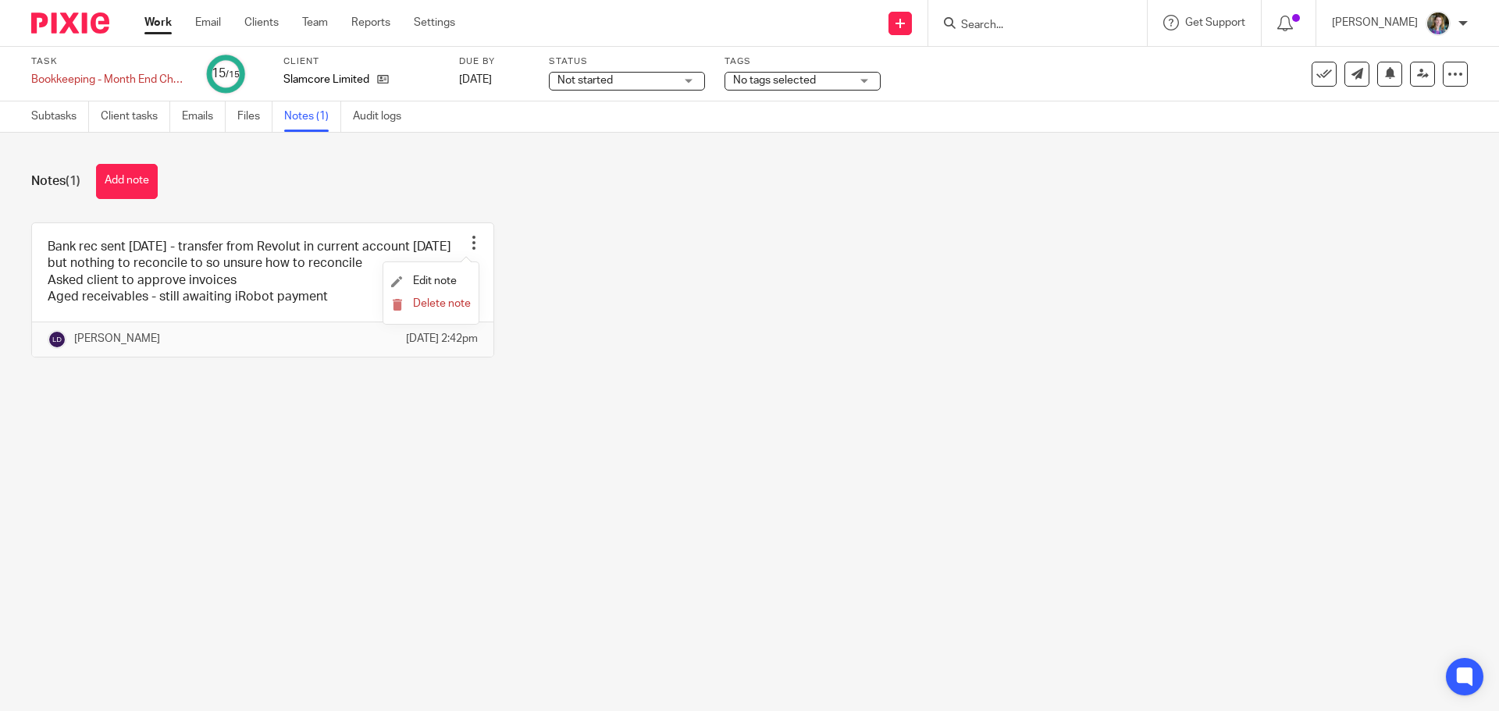
click at [556, 325] on div "Bank rec sent 08.08.25 - transfer from Revolut in current account 30th July but…" at bounding box center [737, 301] width 1460 height 158
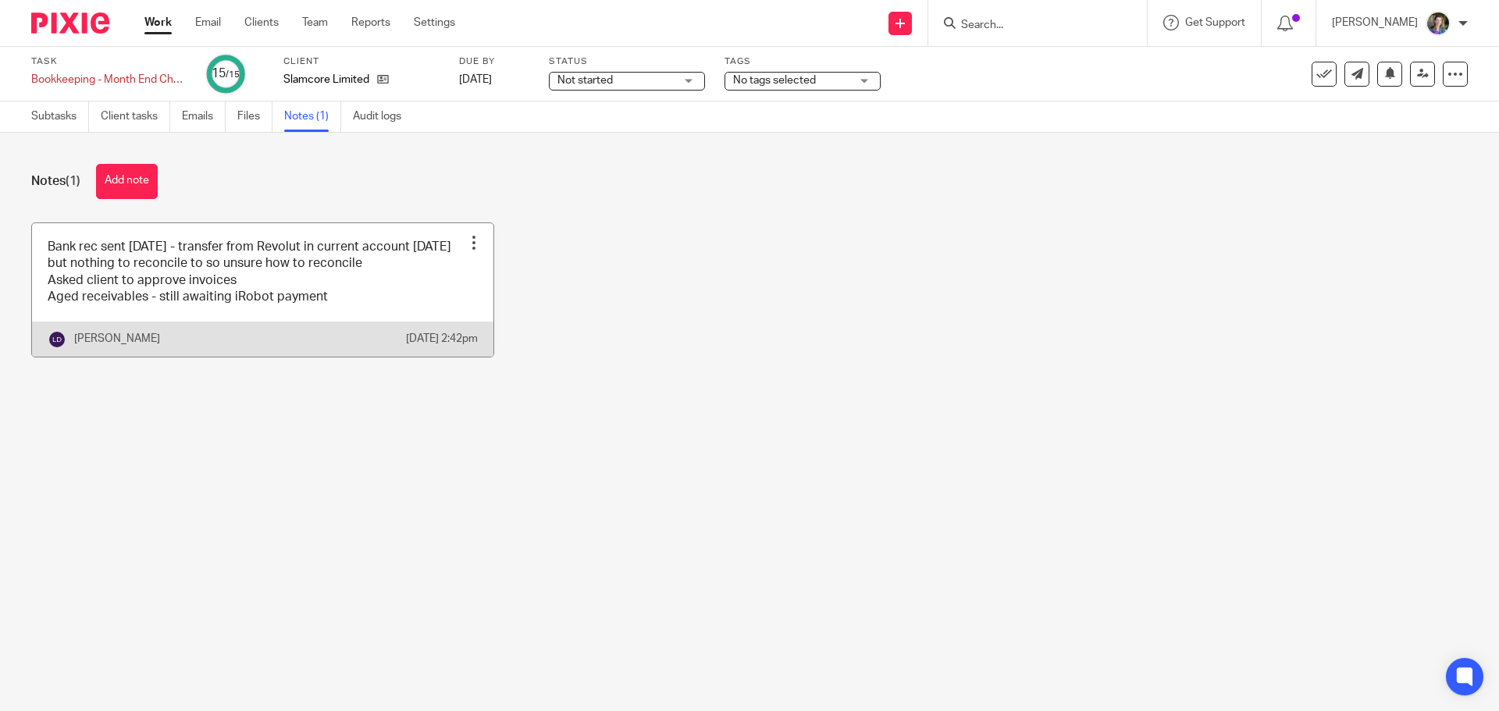
click at [468, 244] on div at bounding box center [474, 243] width 16 height 16
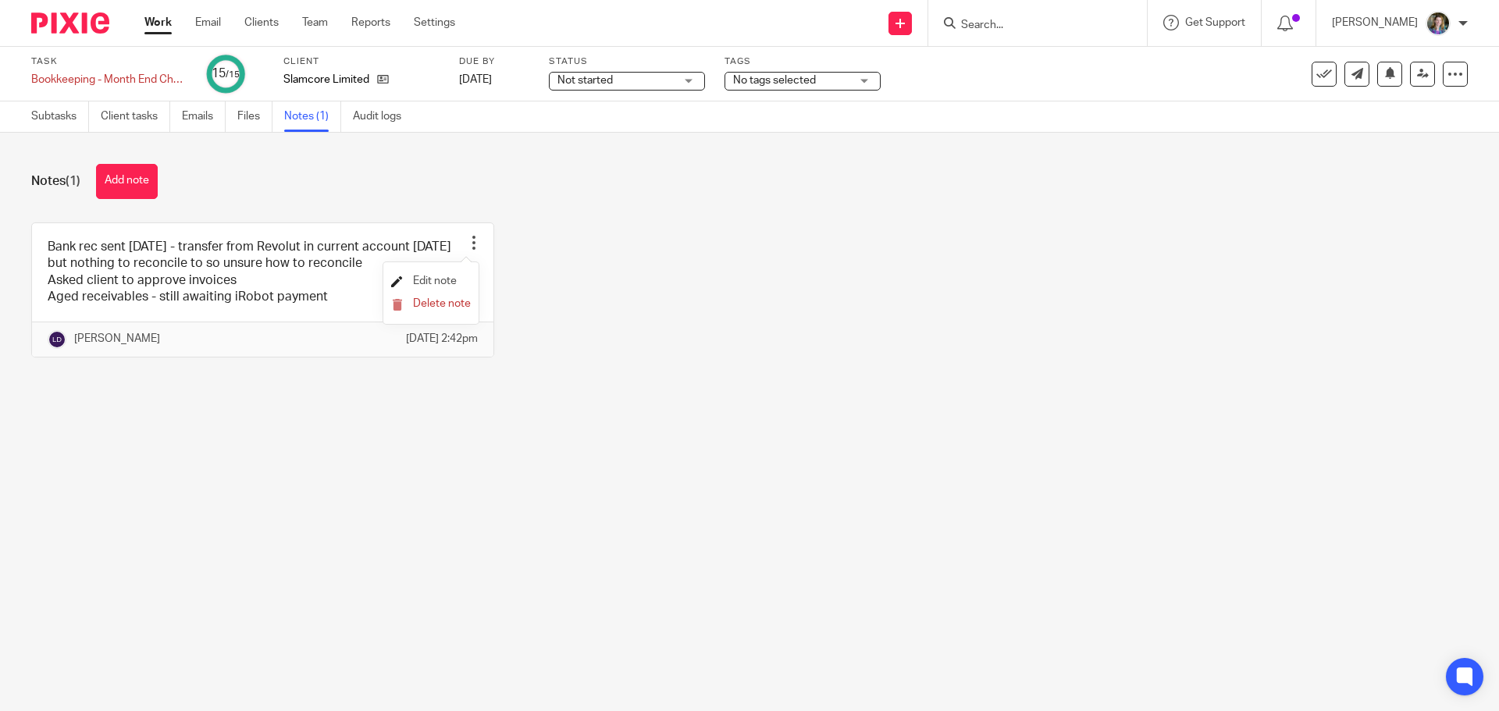
click at [435, 280] on span "Edit note" at bounding box center [435, 281] width 44 height 11
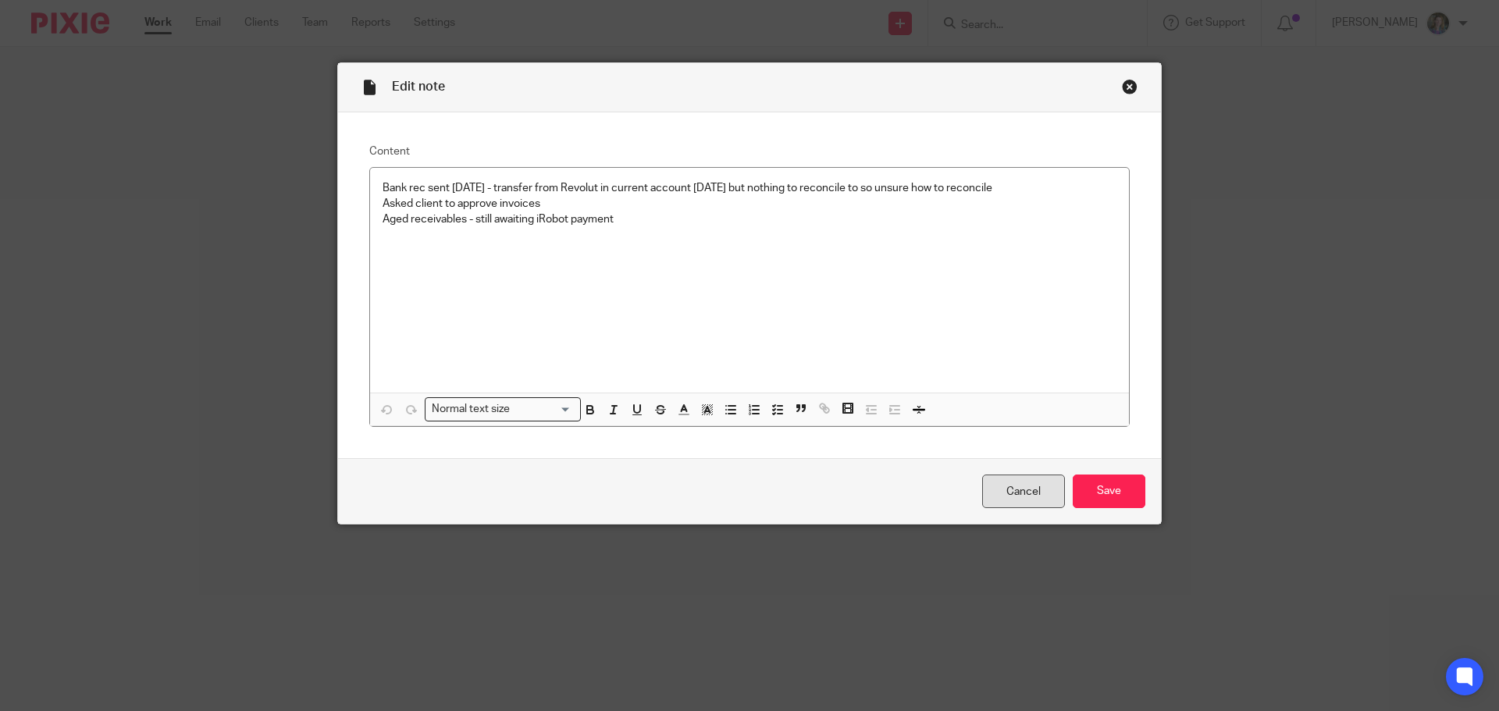
click at [1033, 490] on link "Cancel" at bounding box center [1023, 492] width 83 height 34
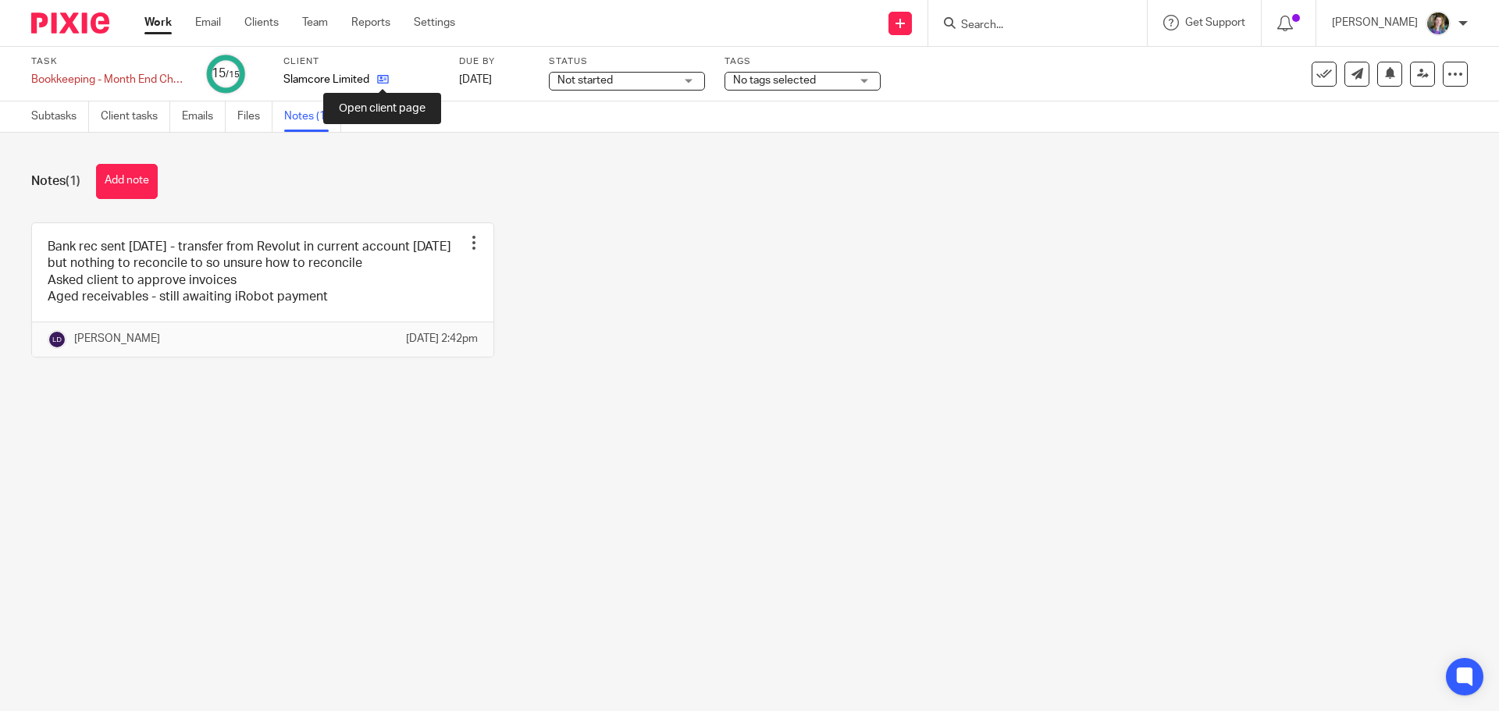
click at [385, 76] on icon at bounding box center [383, 79] width 12 height 12
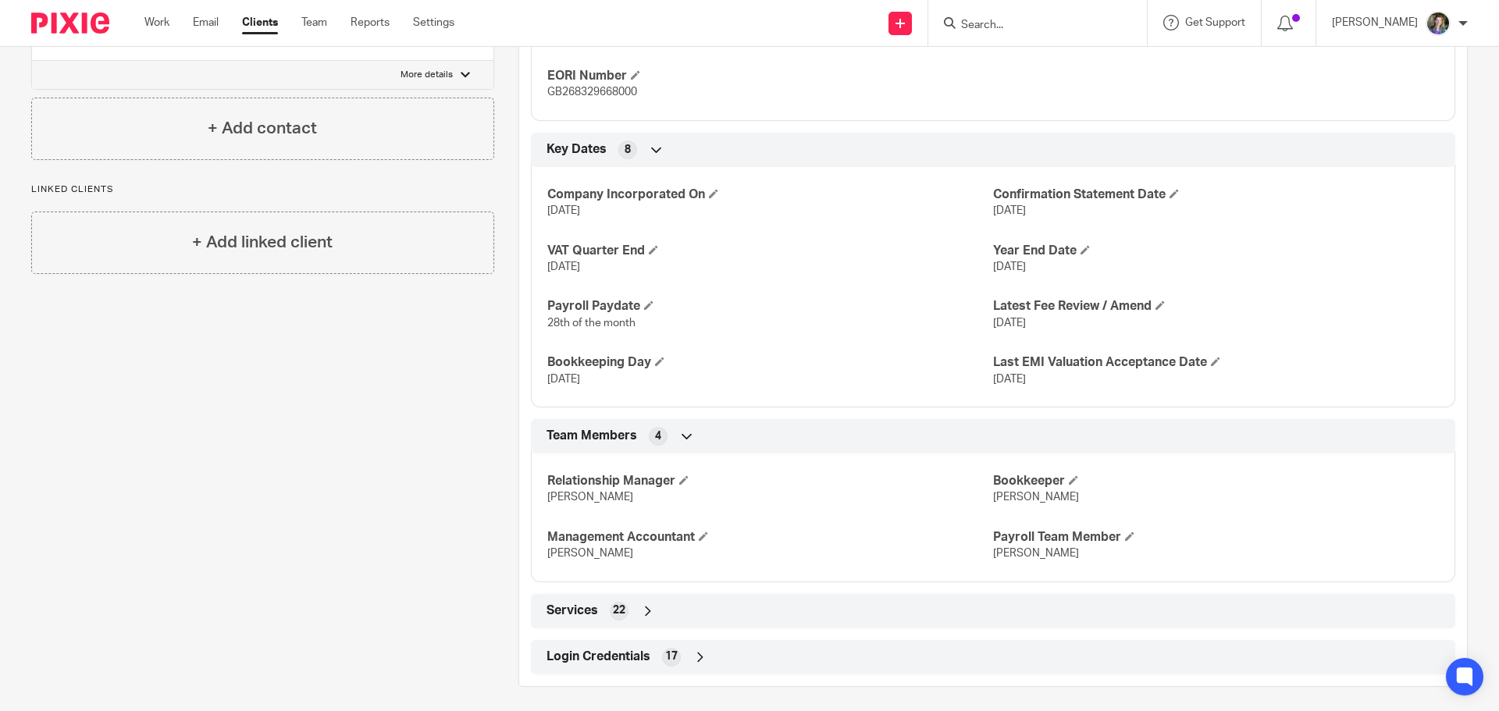
scroll to position [924, 0]
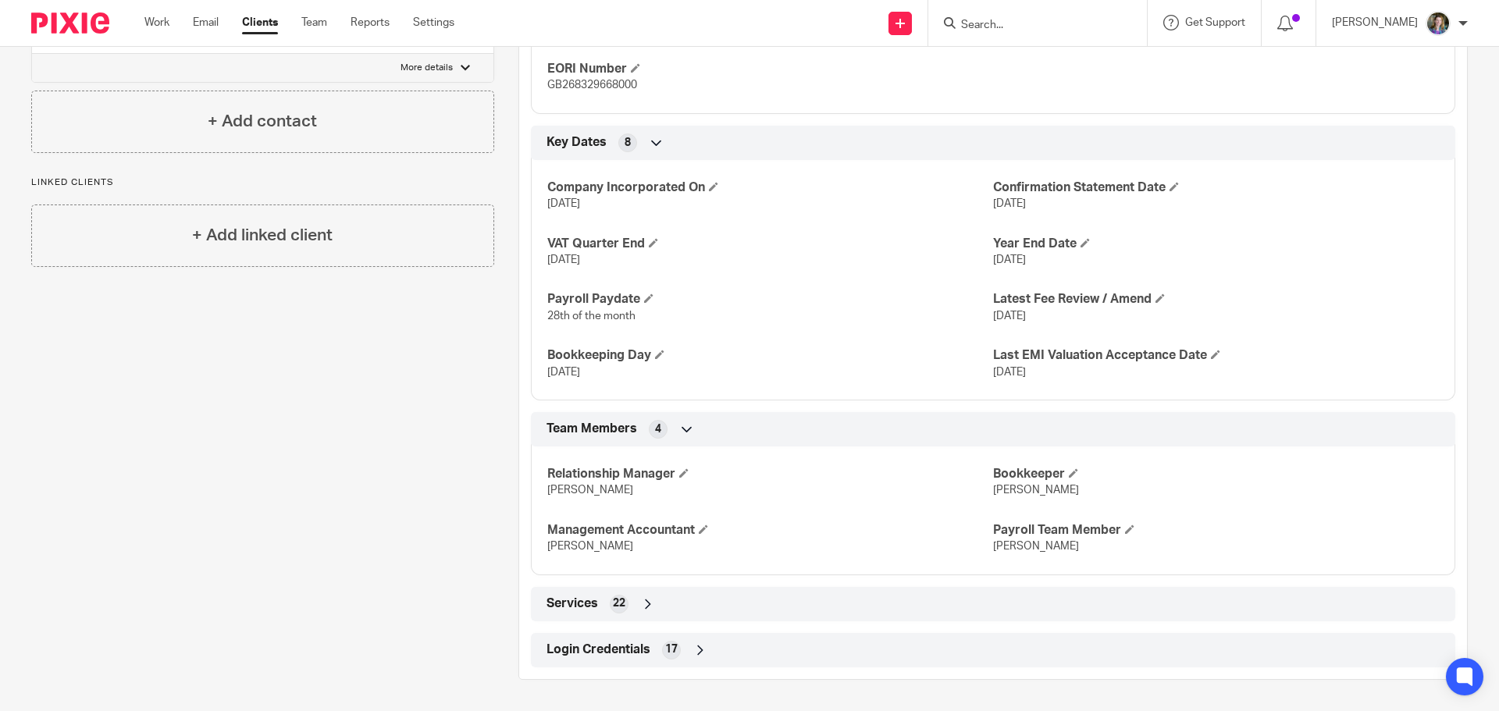
click at [693, 649] on icon at bounding box center [700, 650] width 16 height 16
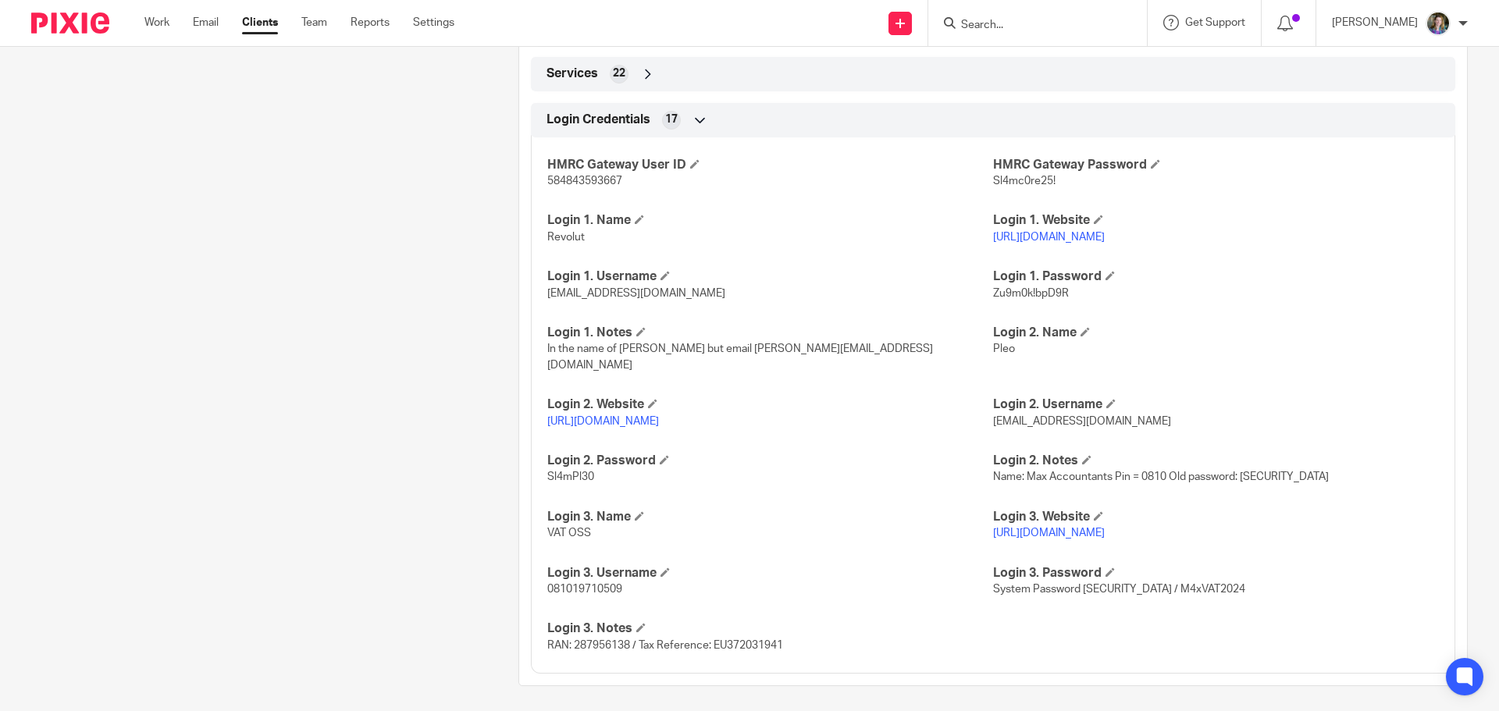
scroll to position [1445, 0]
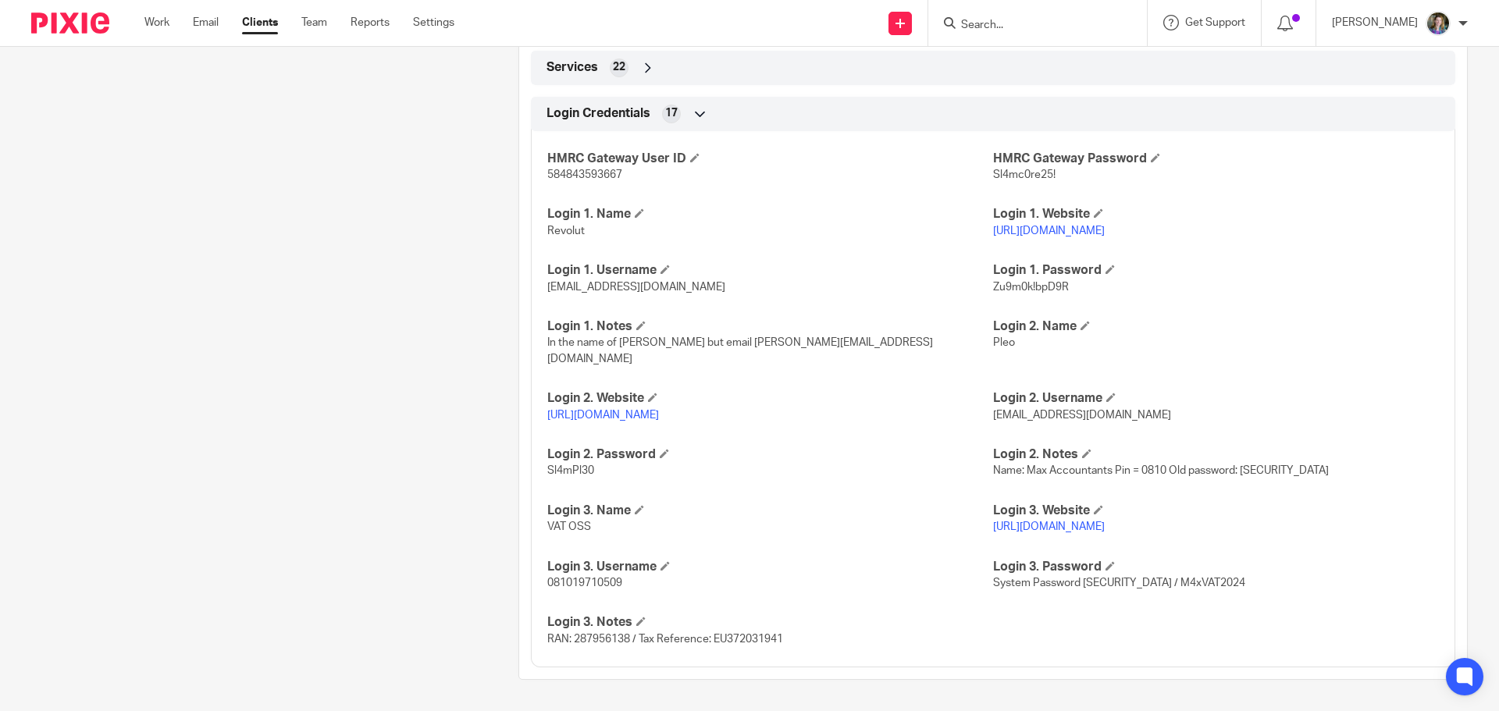
click at [1043, 414] on span "[EMAIL_ADDRESS][DOMAIN_NAME]" at bounding box center [1082, 415] width 178 height 11
drag, startPoint x: 986, startPoint y: 414, endPoint x: 1145, endPoint y: 420, distance: 159.3
click at [1145, 420] on p "[EMAIL_ADDRESS][DOMAIN_NAME]" at bounding box center [1216, 415] width 446 height 16
copy span "[EMAIL_ADDRESS][DOMAIN_NAME]"
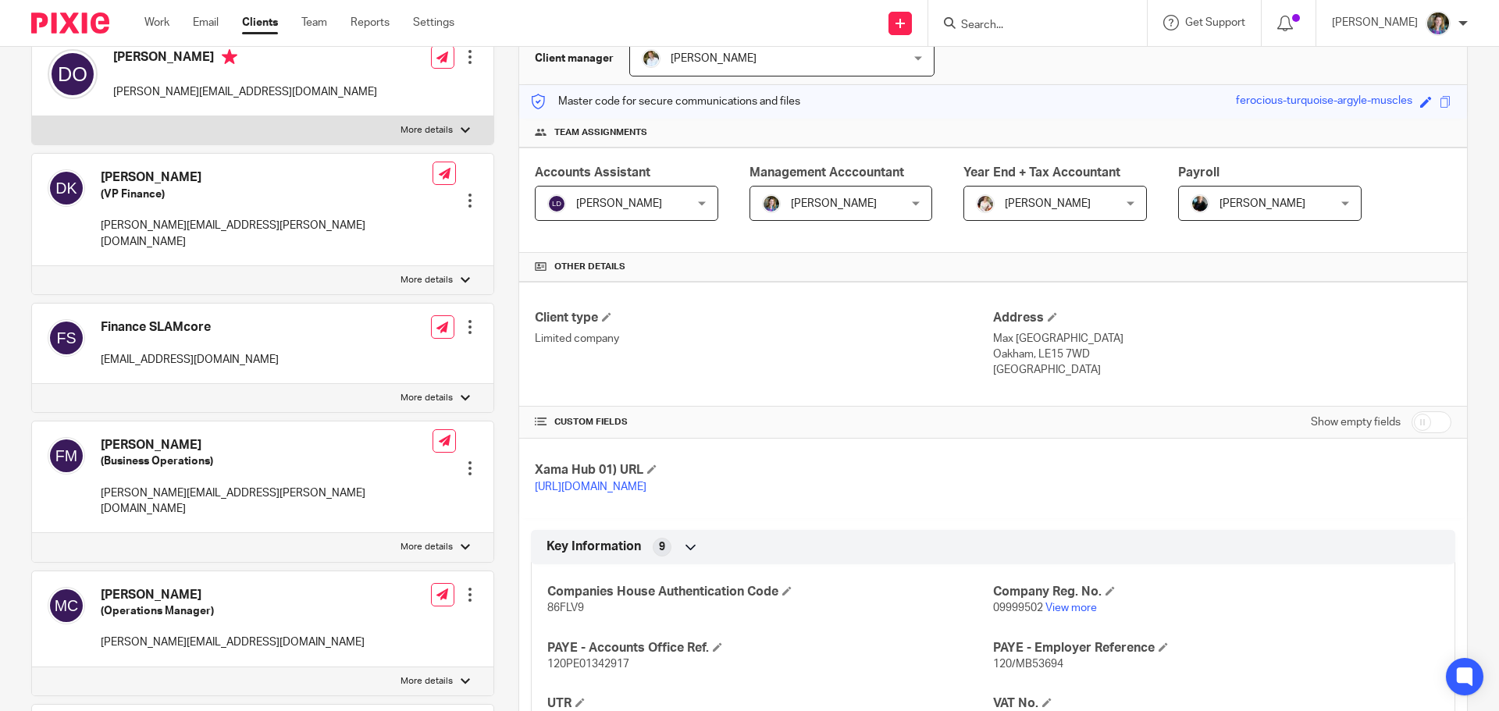
scroll to position [0, 0]
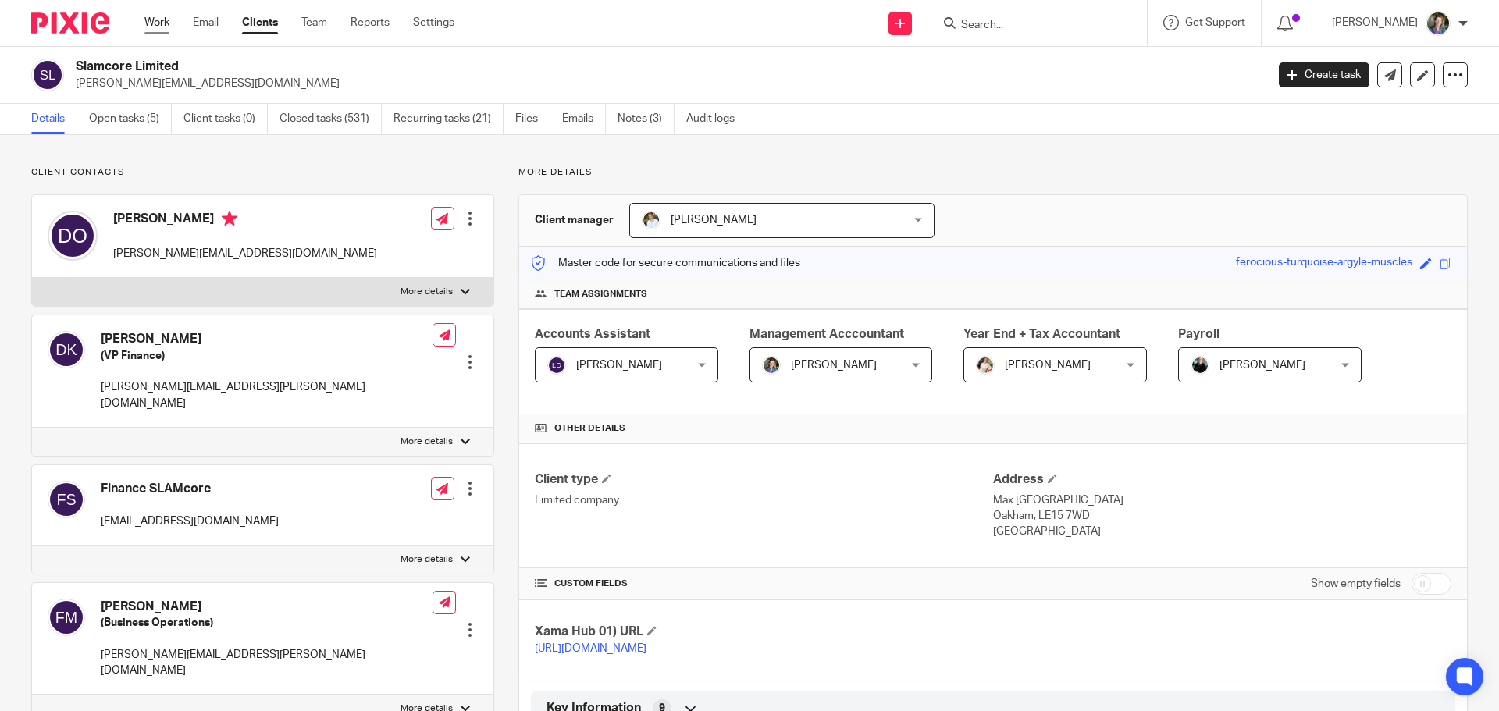
click at [162, 16] on link "Work" at bounding box center [156, 23] width 25 height 16
